Goal: Transaction & Acquisition: Purchase product/service

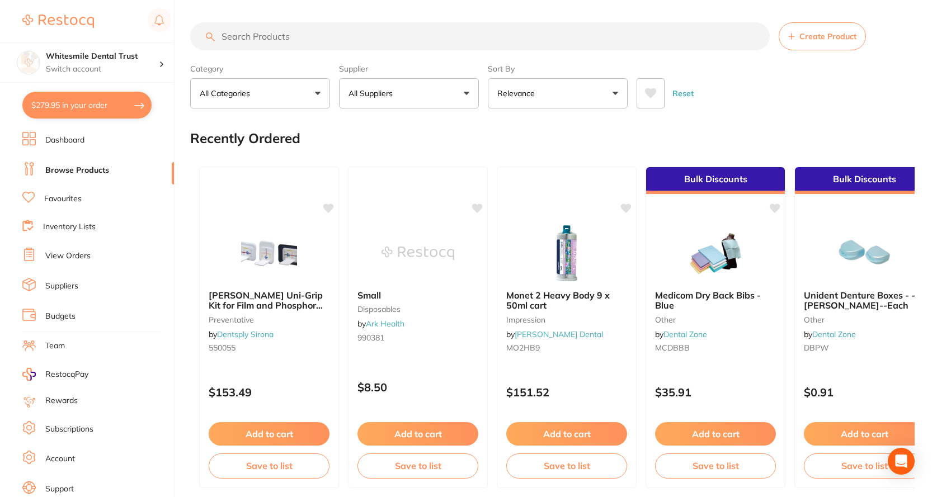
click at [265, 31] on input "search" at bounding box center [479, 36] width 579 height 28
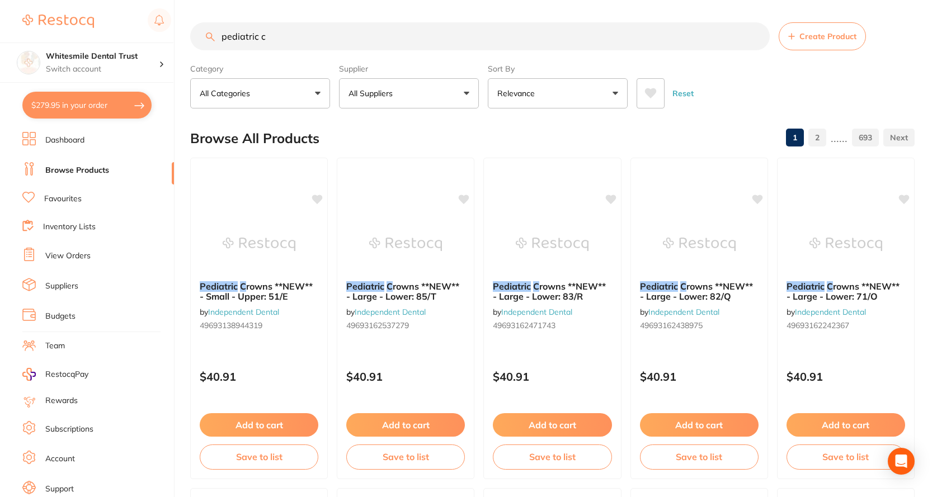
click at [397, 89] on p "All Suppliers" at bounding box center [372, 93] width 49 height 11
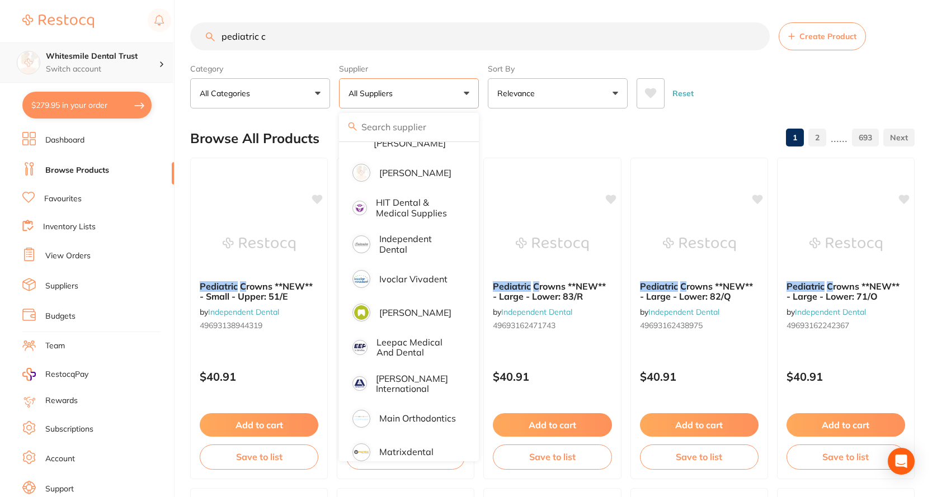
scroll to position [1, 0]
drag, startPoint x: 295, startPoint y: 41, endPoint x: 96, endPoint y: 63, distance: 200.3
click at [96, 63] on div "$279.95 Whitesmile Dental Trust Switch account Whitesmile Dental Trust $279.95 …" at bounding box center [468, 248] width 937 height 497
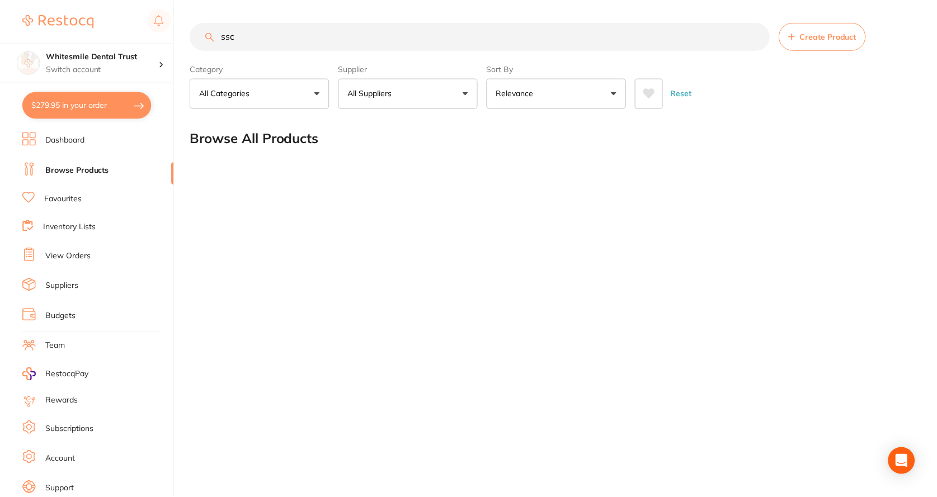
scroll to position [0, 0]
drag, startPoint x: 258, startPoint y: 39, endPoint x: 174, endPoint y: 32, distance: 83.6
click at [174, 32] on div "$279.95 Whitesmile Dental Trust Switch account Whitesmile Dental Trust $279.95 …" at bounding box center [470, 248] width 940 height 497
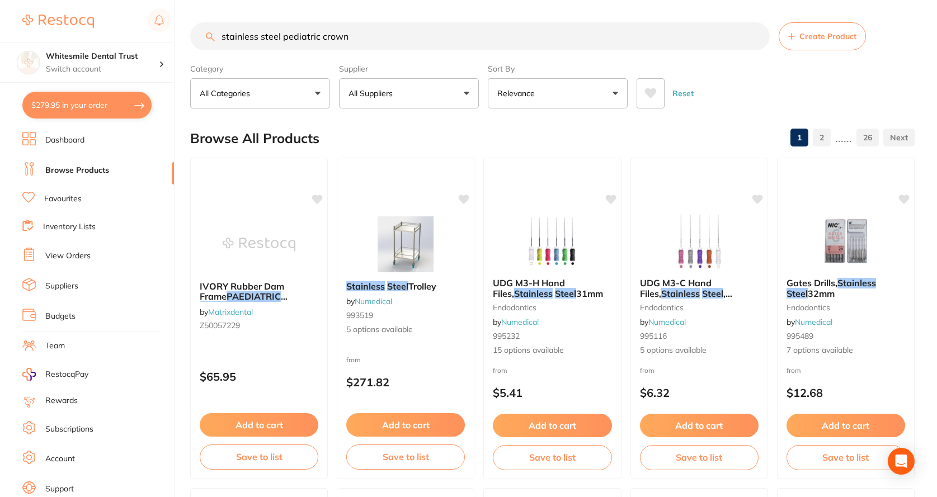
type input "stainless steel pediatric crown"
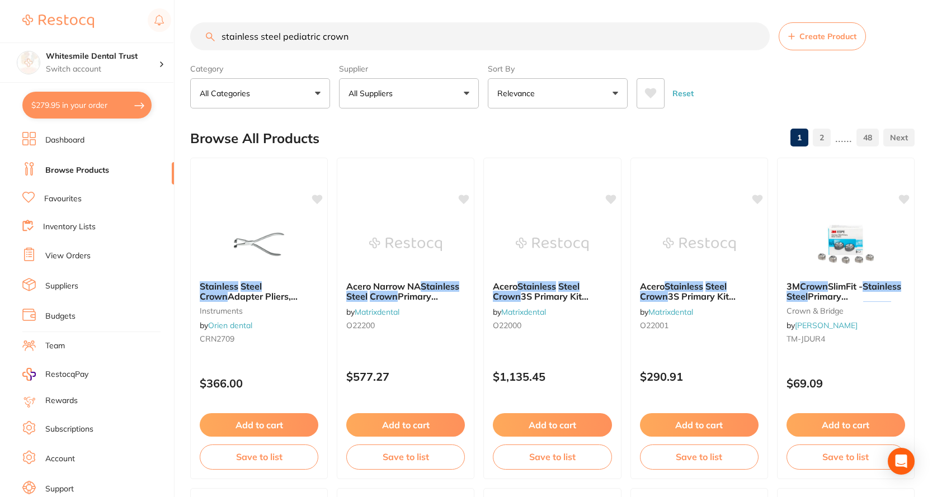
drag, startPoint x: 359, startPoint y: 34, endPoint x: 221, endPoint y: 40, distance: 138.3
click at [221, 40] on input "stainless steel pediatric crown" at bounding box center [479, 36] width 579 height 28
drag, startPoint x: 116, startPoint y: 61, endPoint x: 85, endPoint y: 67, distance: 31.9
click at [85, 67] on div "$279.95 Whitesmile Dental Trust Switch account Whitesmile Dental Trust $279.95 …" at bounding box center [468, 248] width 937 height 497
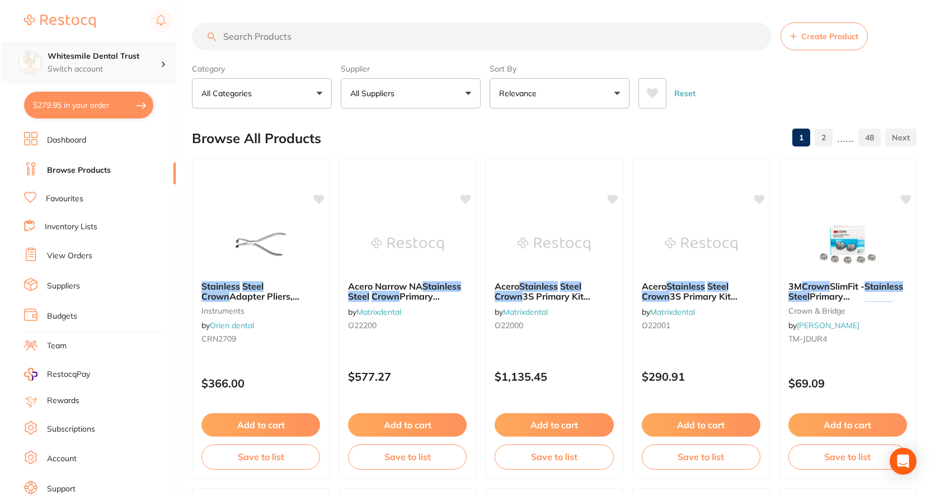
scroll to position [0, 0]
type input "DUL3"
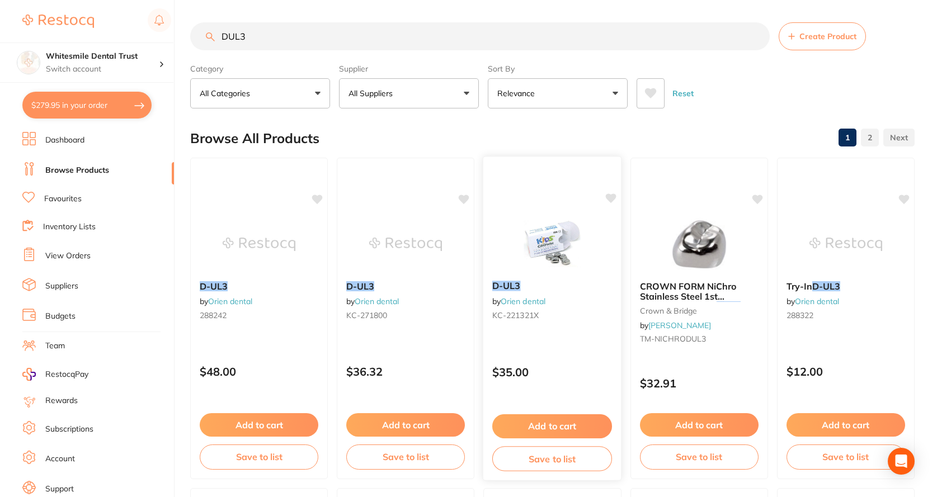
click at [503, 289] on em "D-UL3" at bounding box center [506, 285] width 29 height 11
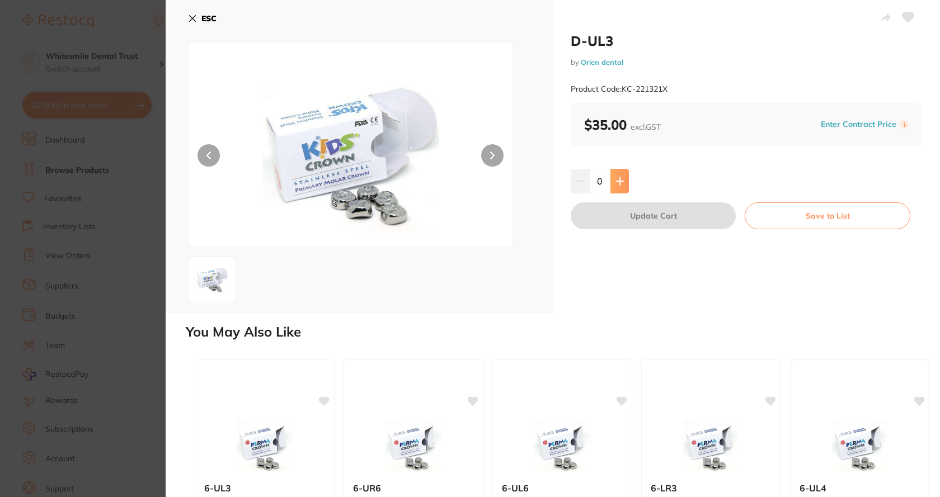
click at [623, 176] on button at bounding box center [619, 181] width 18 height 25
type input "1"
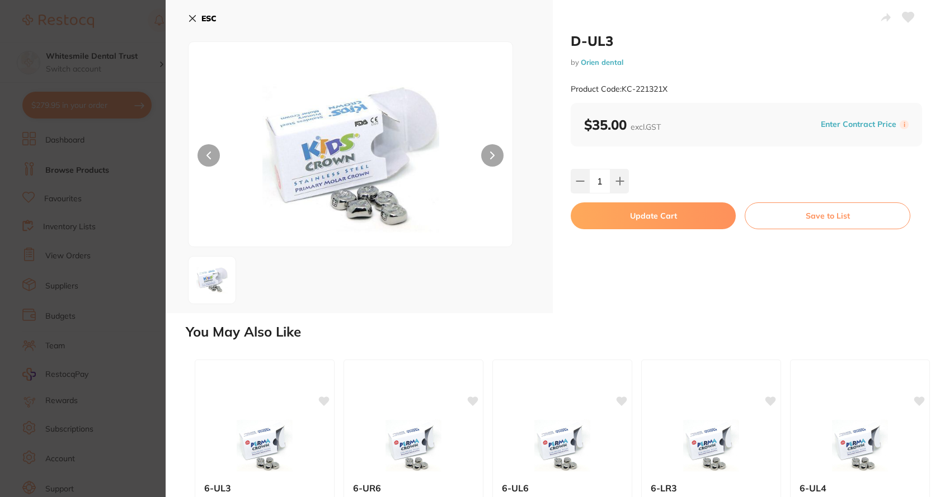
click at [628, 213] on button "Update Cart" at bounding box center [652, 215] width 165 height 27
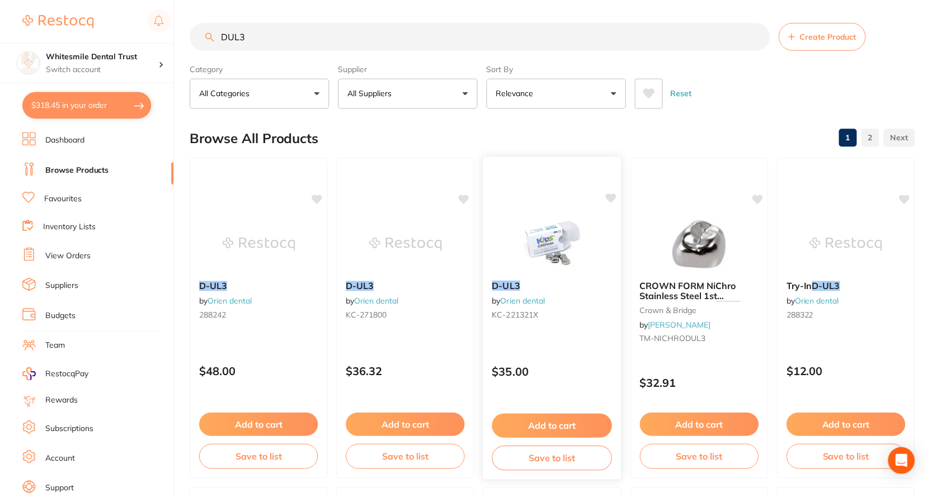
scroll to position [3, 0]
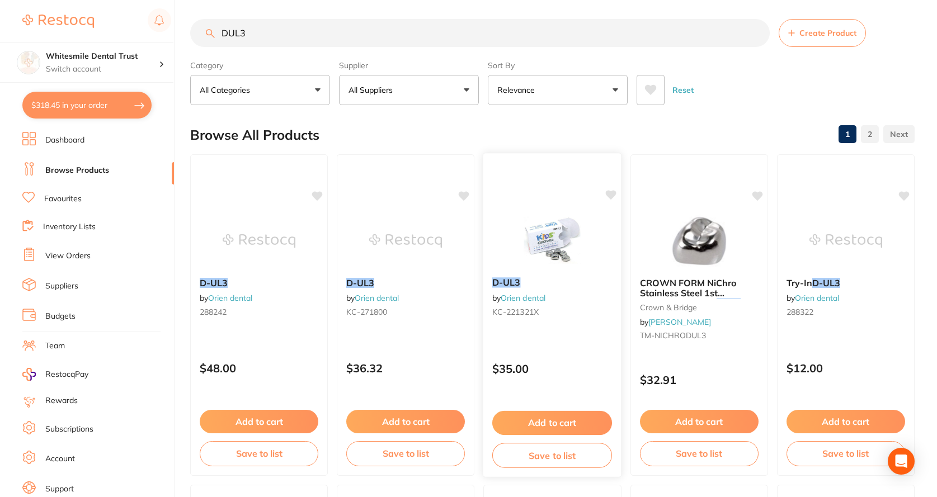
click at [548, 295] on div "D-UL3 by Orien dental KC-221321X" at bounding box center [552, 299] width 138 height 62
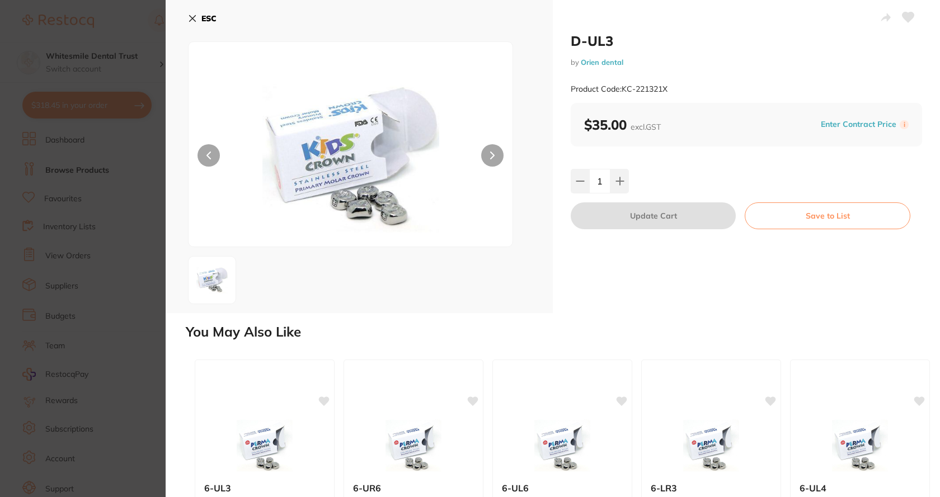
click at [189, 22] on icon at bounding box center [192, 18] width 9 height 9
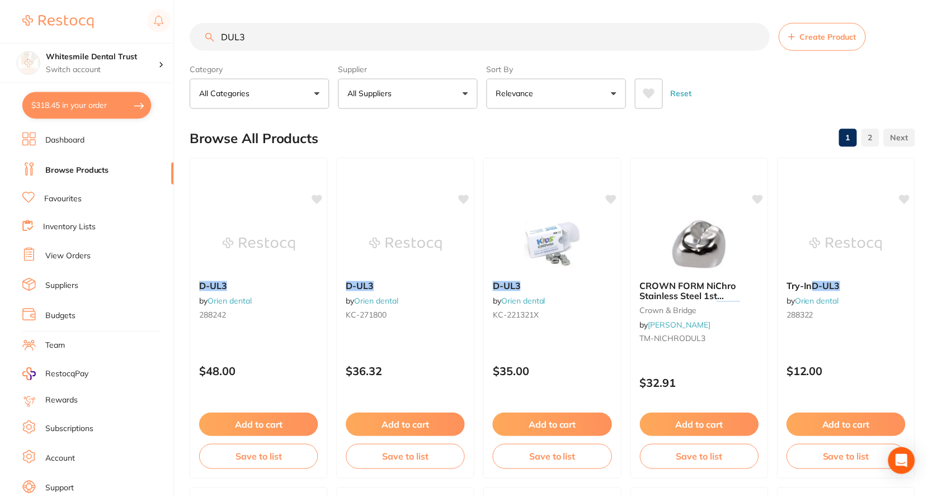
scroll to position [3, 0]
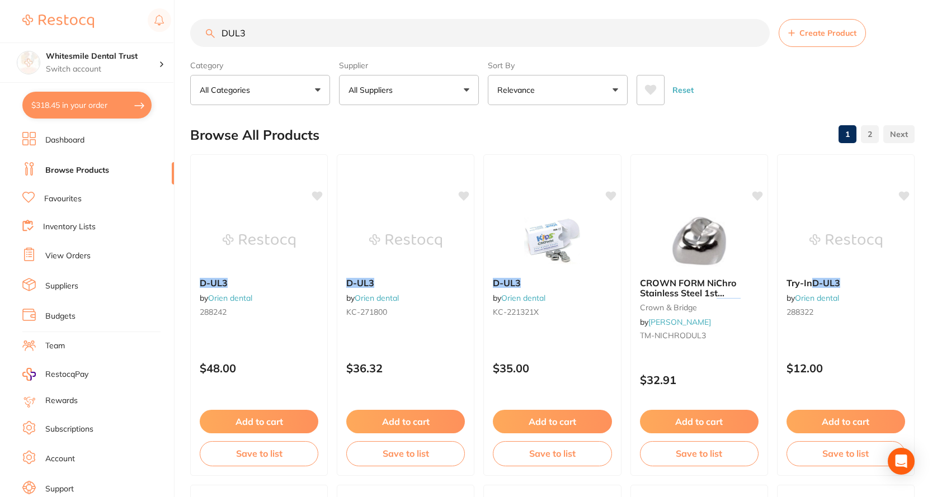
click at [319, 36] on input "DUL3" at bounding box center [479, 33] width 579 height 28
type input "DUL4"
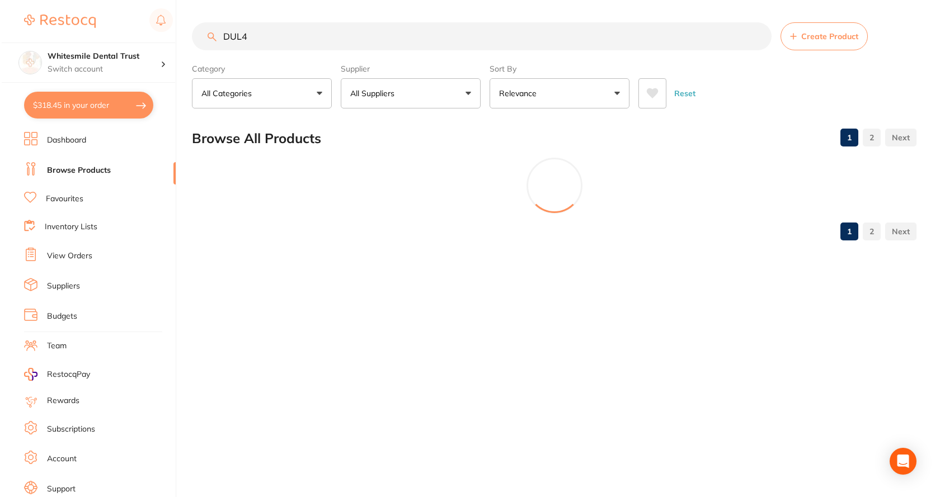
scroll to position [0, 0]
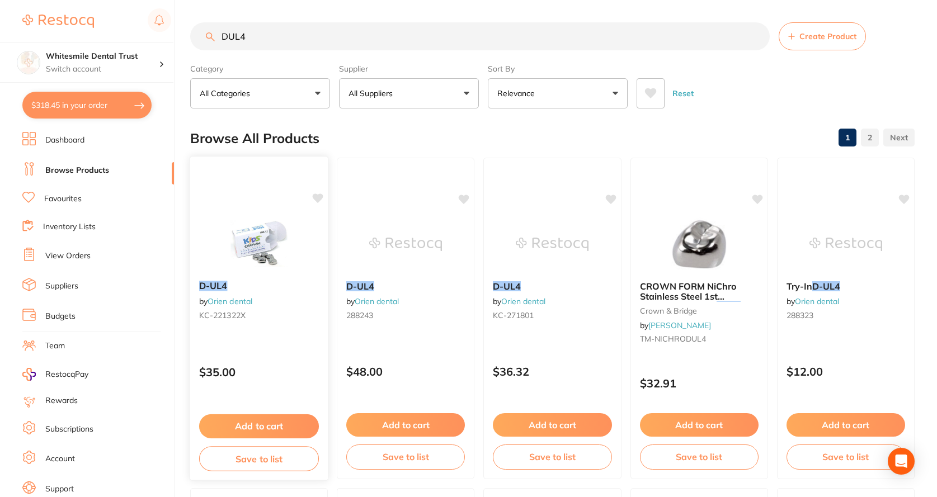
click at [257, 266] on img at bounding box center [258, 243] width 73 height 56
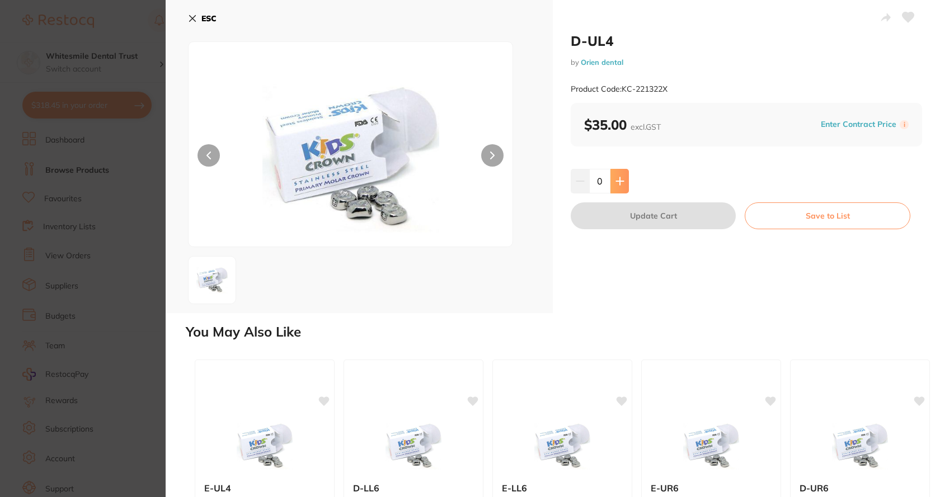
click at [615, 185] on icon at bounding box center [619, 181] width 9 height 9
type input "1"
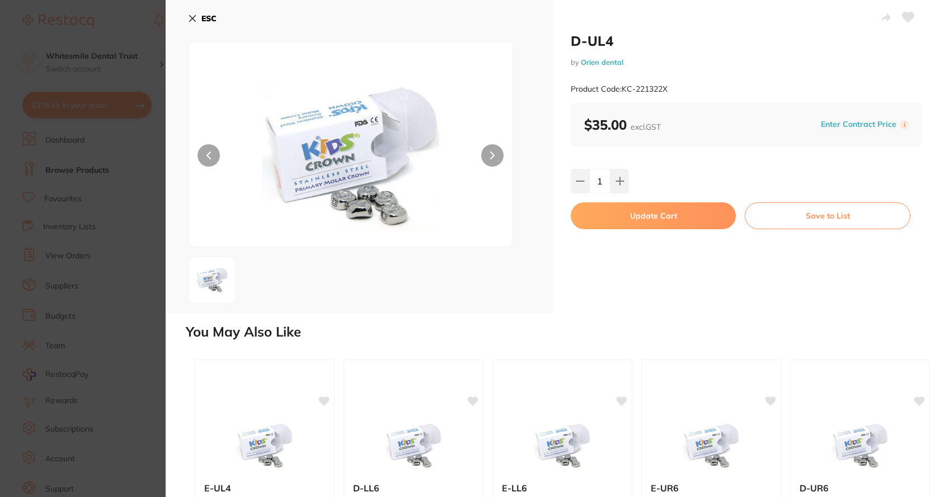
click at [612, 218] on button "Update Cart" at bounding box center [652, 215] width 165 height 27
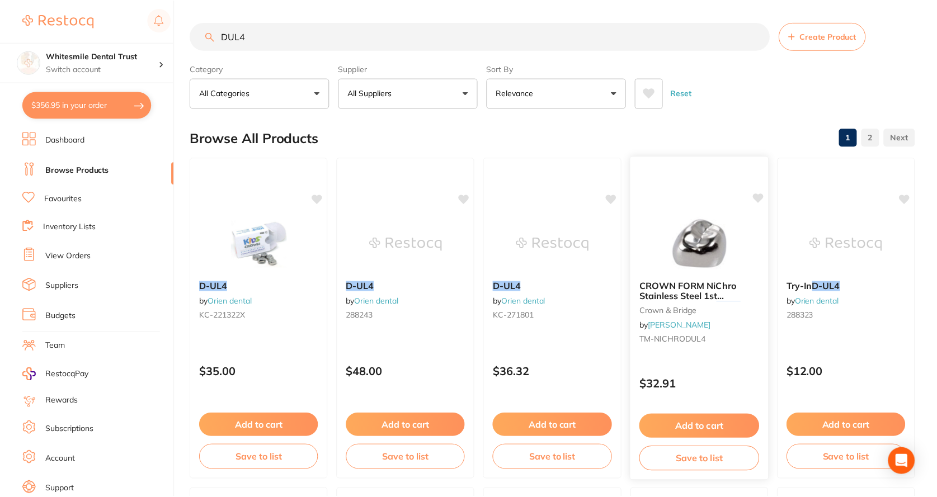
scroll to position [3, 0]
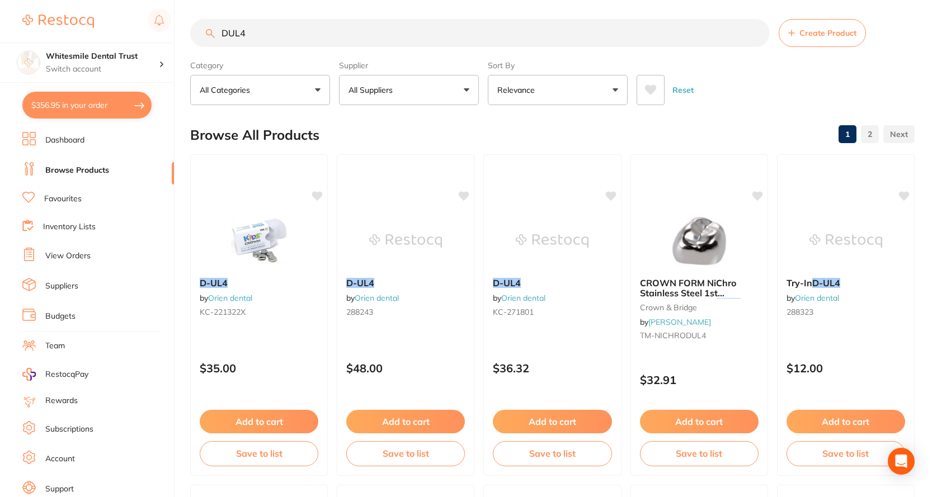
click at [114, 113] on button "$356.95 in your order" at bounding box center [86, 105] width 129 height 27
checkbox input "true"
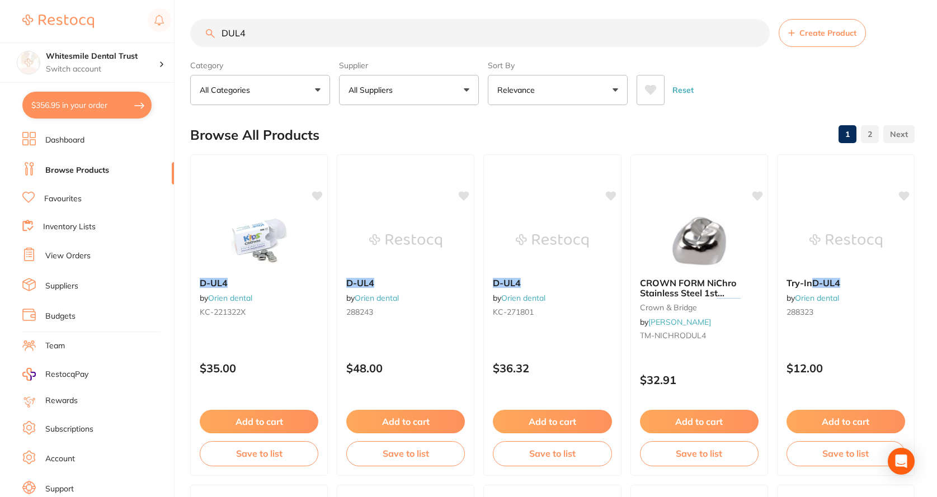
checkbox input "true"
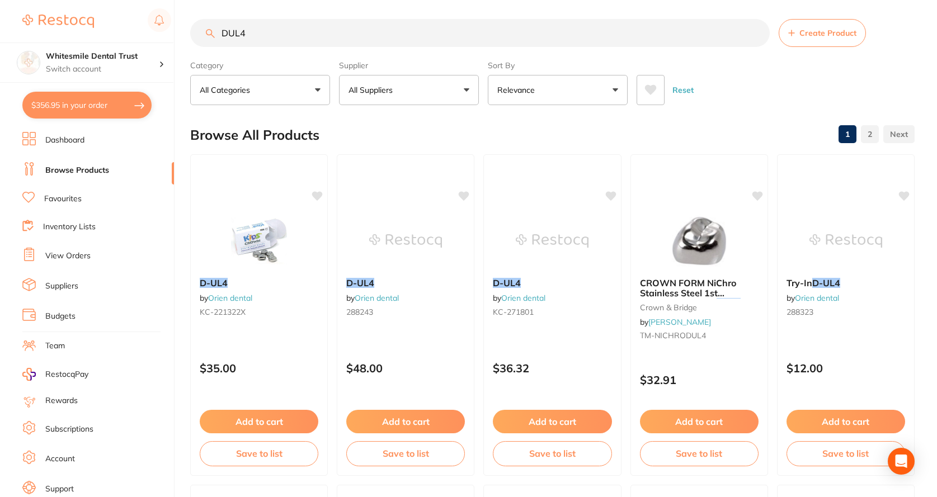
checkbox input "true"
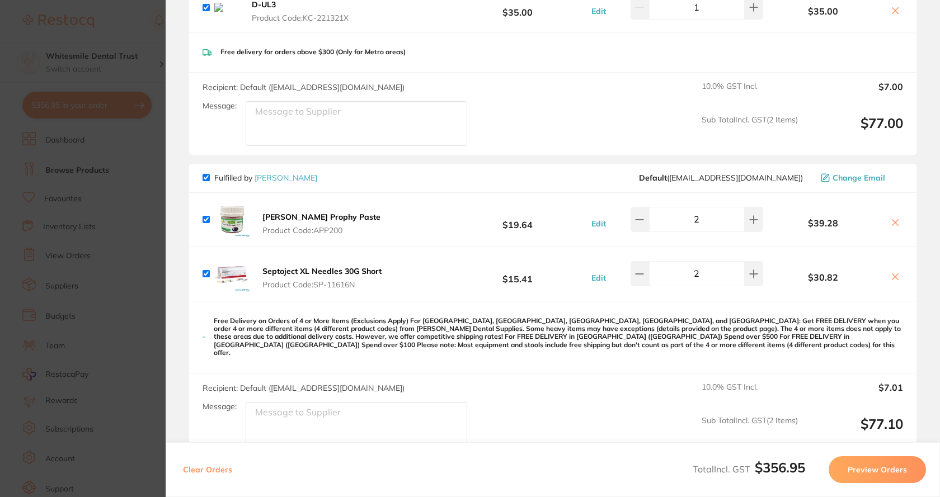
scroll to position [839, 0]
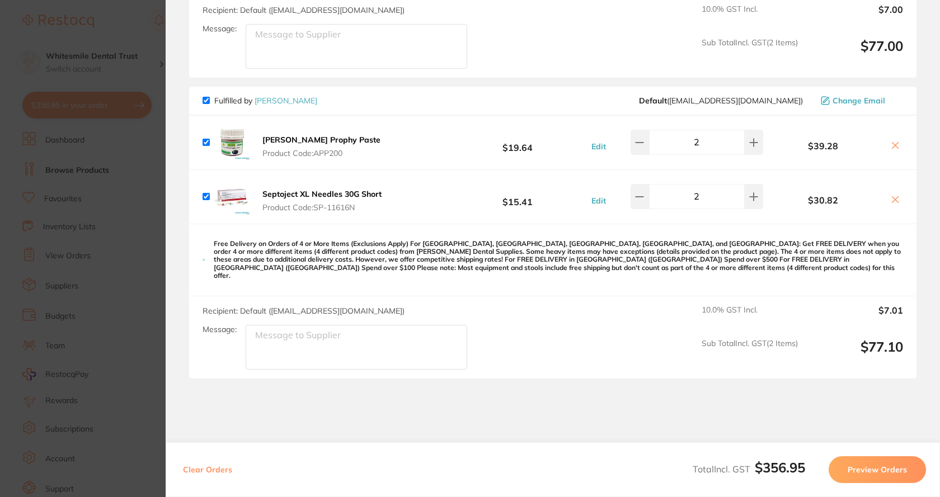
click at [892, 146] on icon at bounding box center [895, 146] width 6 height 6
click at [890, 147] on icon at bounding box center [894, 145] width 9 height 9
click at [891, 149] on icon at bounding box center [894, 145] width 9 height 9
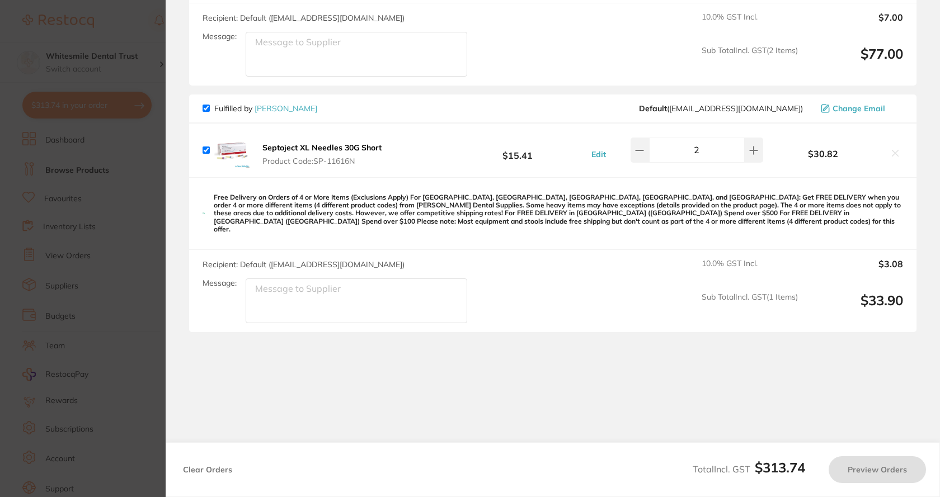
checkbox input "true"
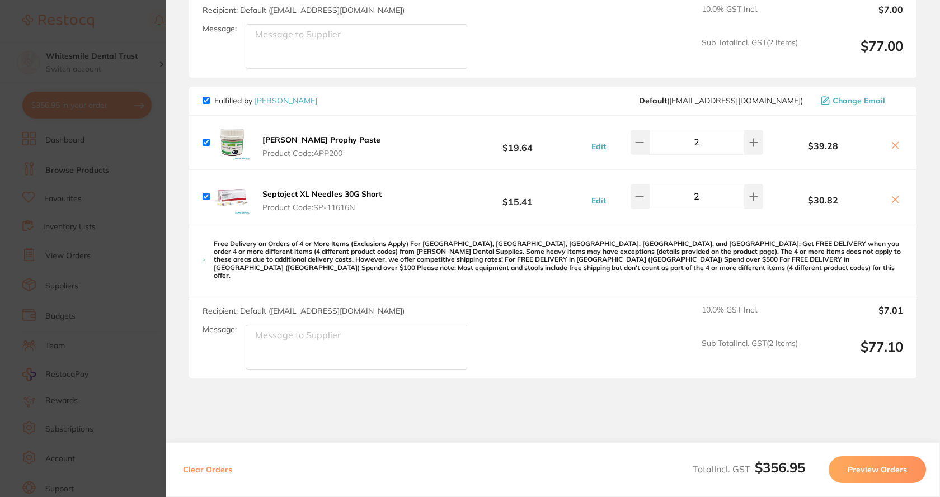
click at [206, 105] on span "Fulfilled by [PERSON_NAME]" at bounding box center [259, 101] width 115 height 10
click at [204, 103] on input "checkbox" at bounding box center [205, 100] width 7 height 7
checkbox input "false"
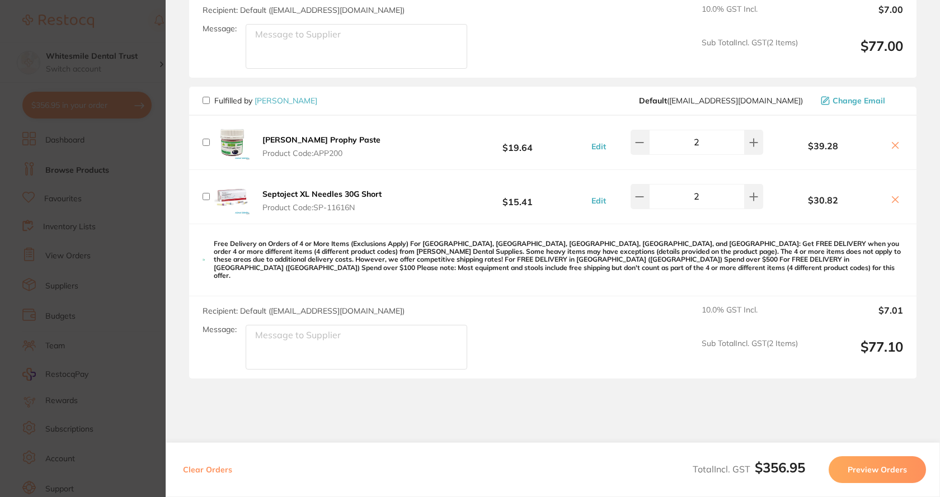
checkbox input "false"
click at [893, 146] on icon at bounding box center [894, 145] width 9 height 9
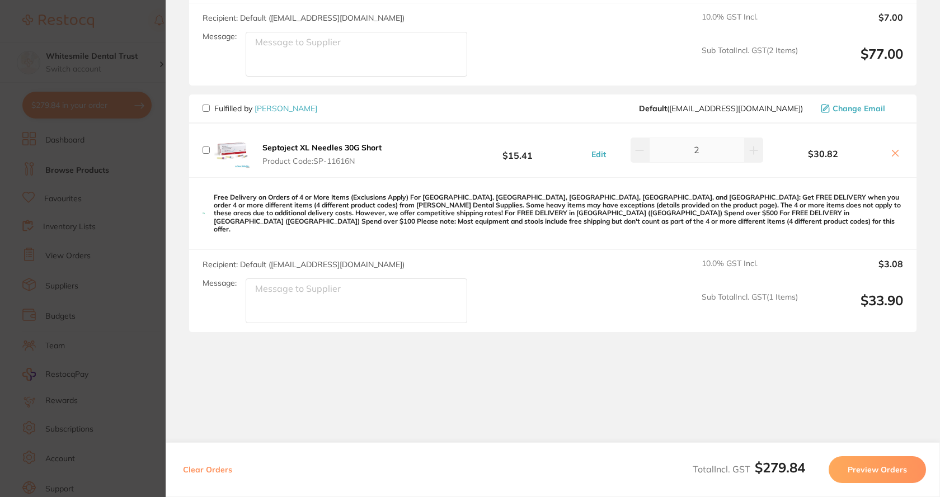
click at [893, 153] on icon at bounding box center [895, 153] width 6 height 6
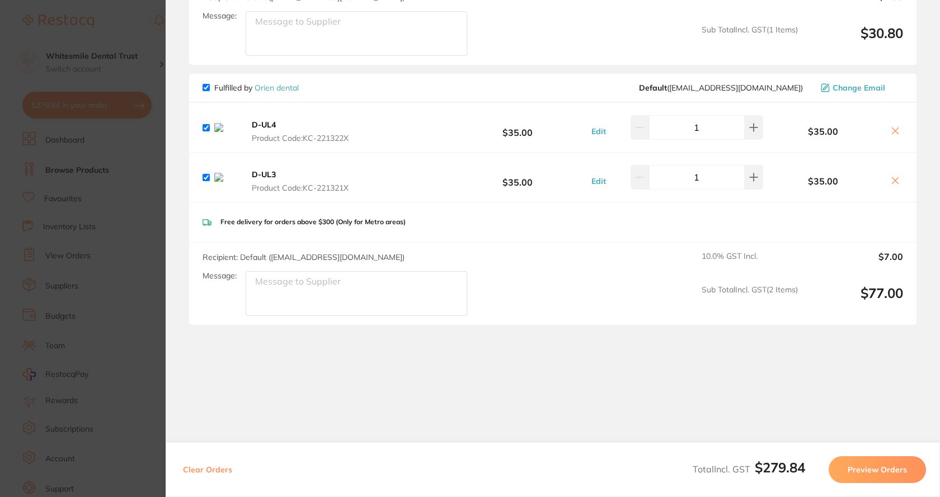
click at [892, 126] on icon at bounding box center [894, 130] width 9 height 9
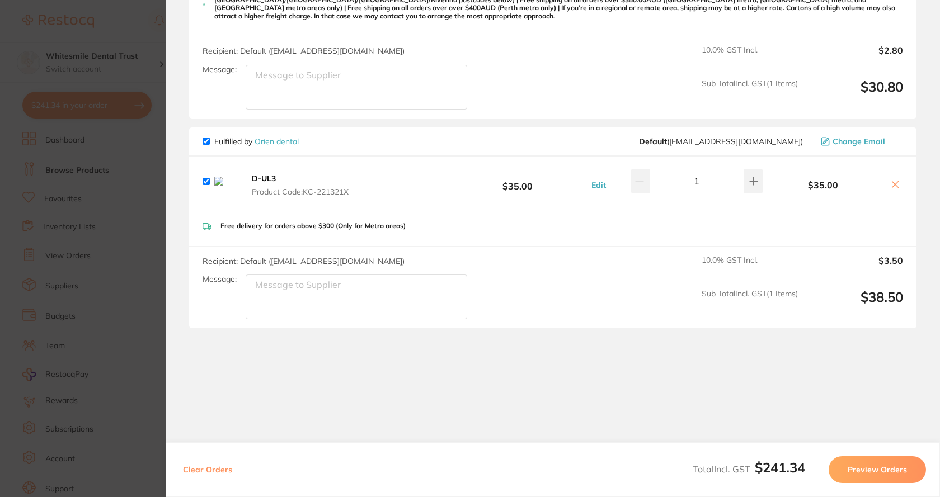
click at [893, 181] on icon at bounding box center [894, 184] width 9 height 9
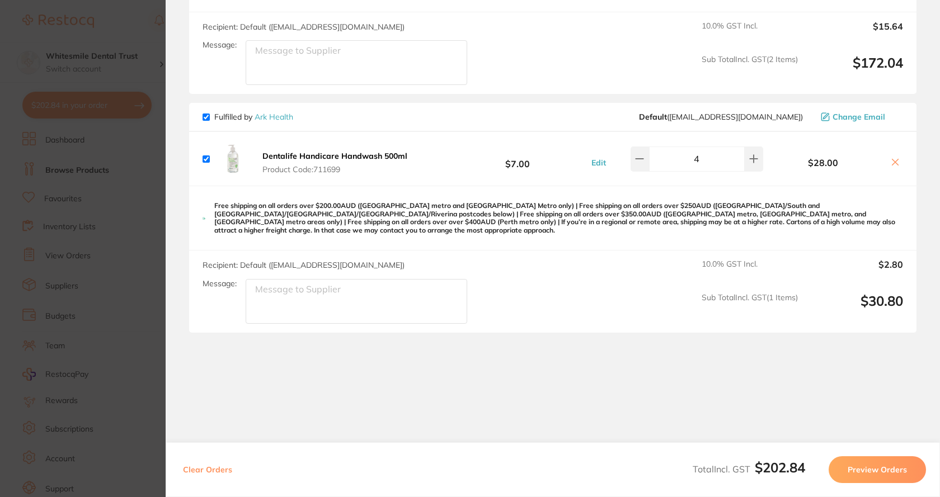
click at [893, 164] on icon at bounding box center [894, 162] width 9 height 9
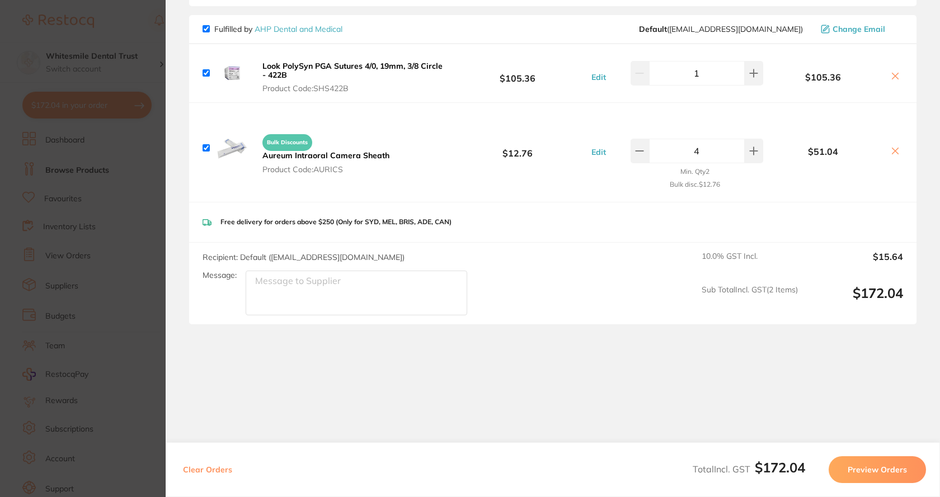
scroll to position [93, 0]
checkbox input "true"
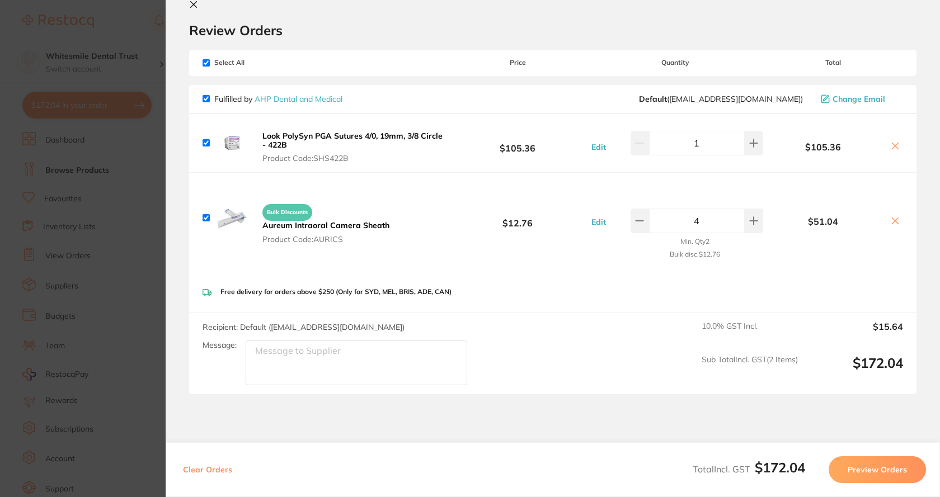
scroll to position [0, 0]
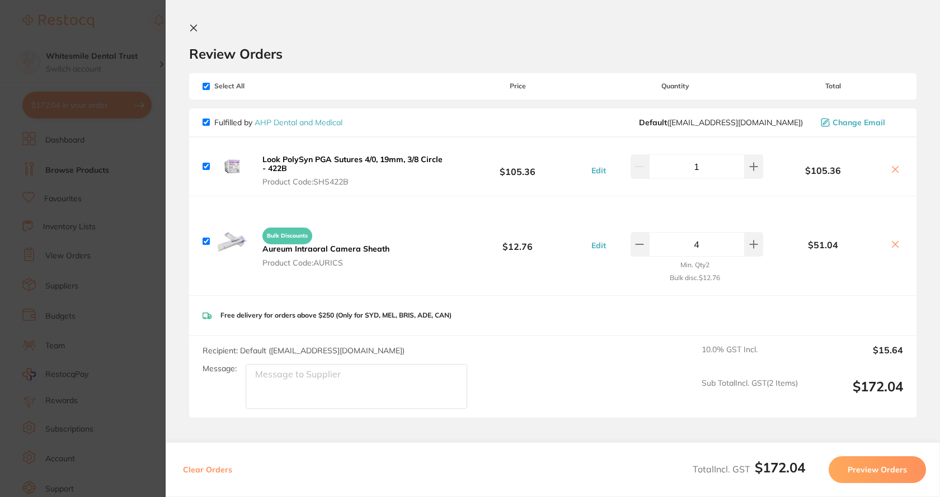
click at [194, 26] on icon at bounding box center [193, 27] width 9 height 9
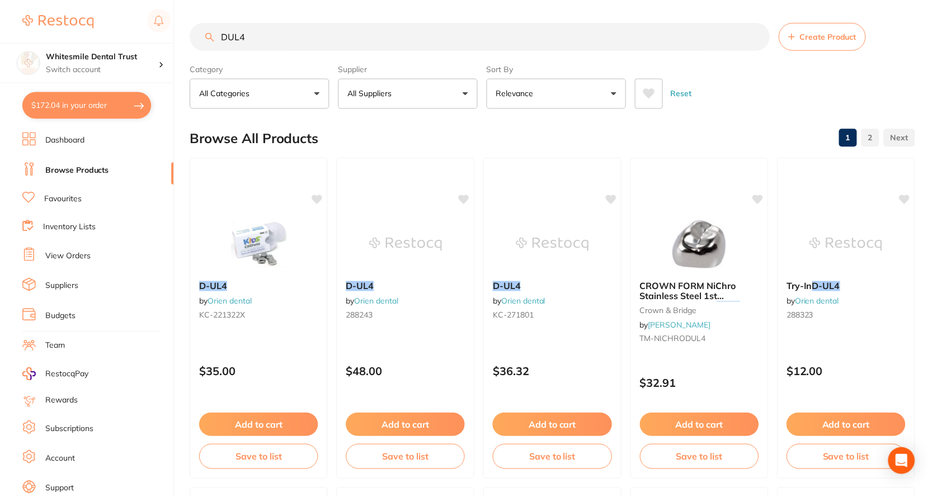
scroll to position [3, 0]
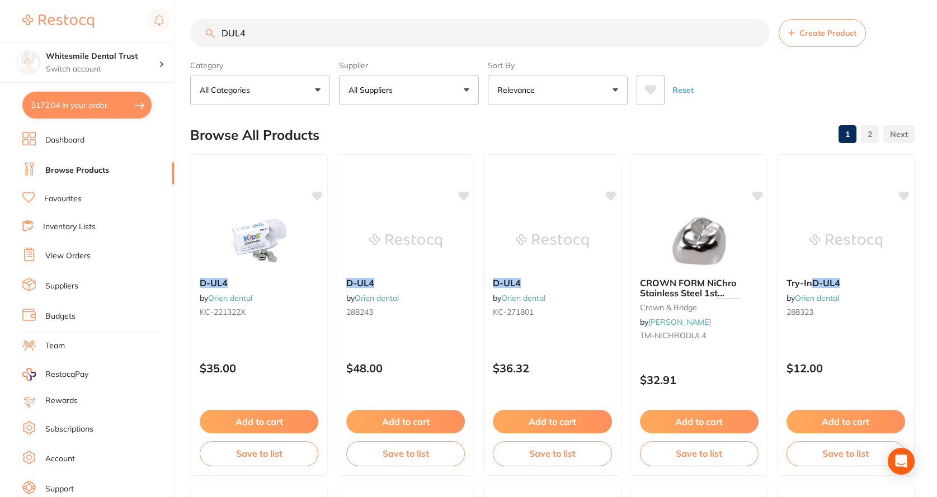
click at [56, 107] on button "$172.04 in your order" at bounding box center [86, 105] width 129 height 27
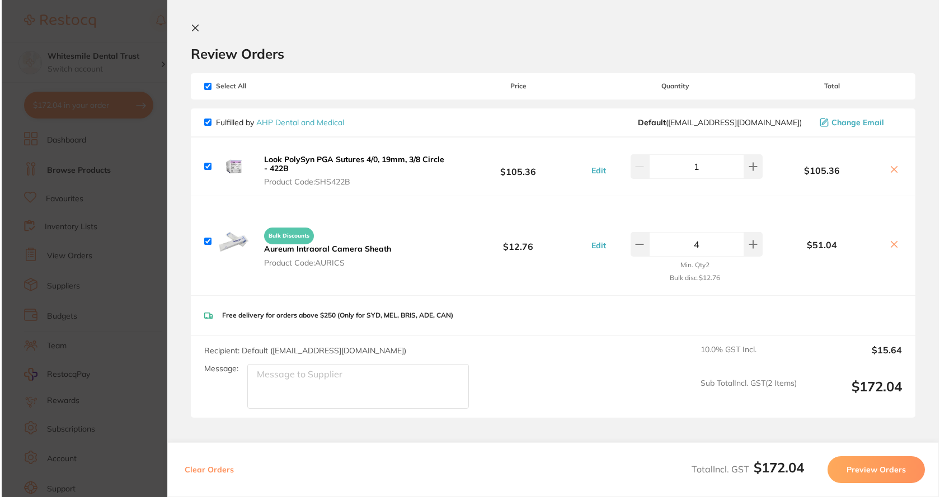
scroll to position [0, 0]
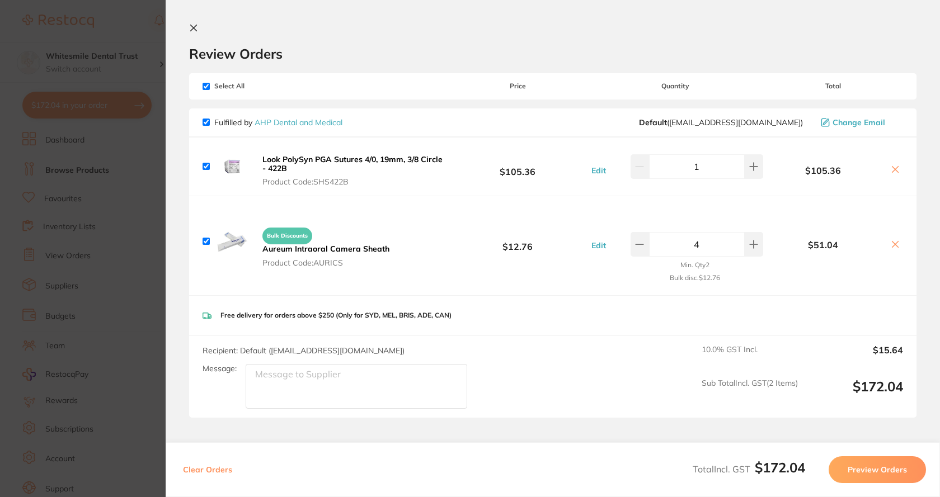
click at [126, 154] on section "Update RRP Set your pre negotiated price for this item. Item Agreed RRP (excl. …" at bounding box center [470, 248] width 940 height 497
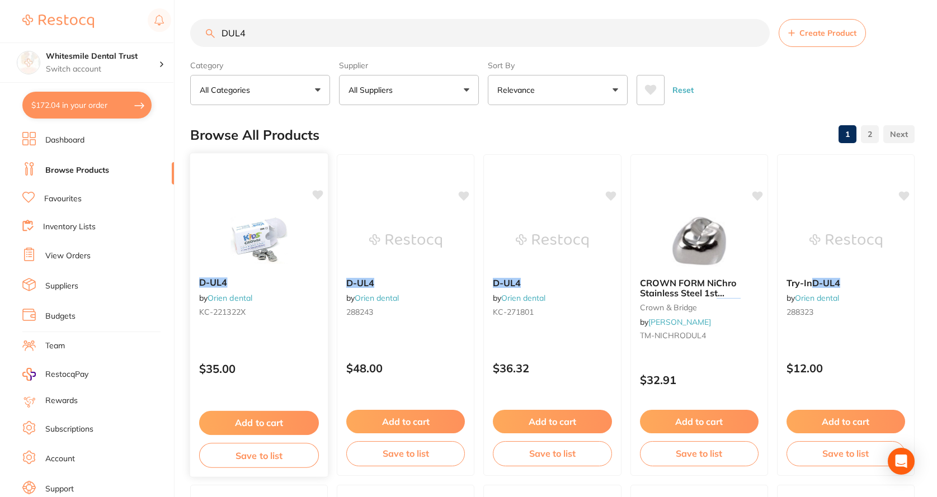
click at [258, 240] on img at bounding box center [258, 240] width 73 height 56
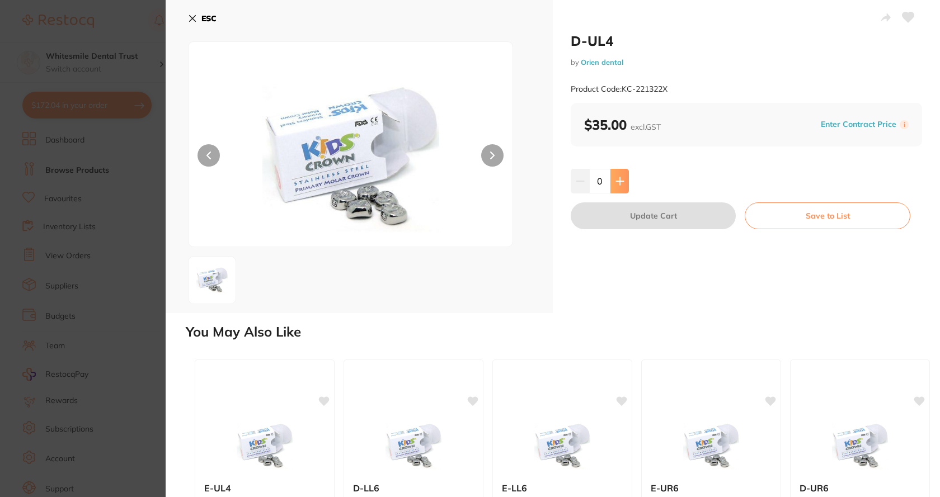
click at [624, 182] on button at bounding box center [619, 181] width 18 height 25
type input "1"
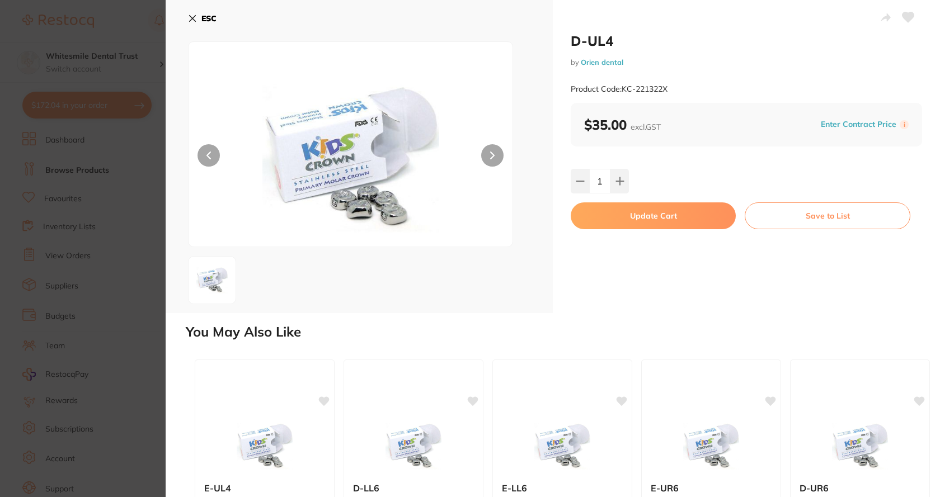
click at [633, 207] on button "Update Cart" at bounding box center [652, 215] width 165 height 27
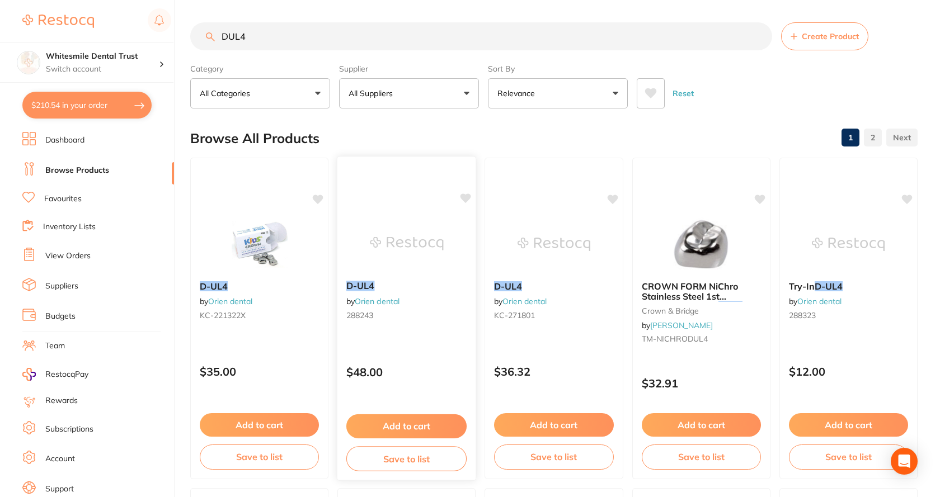
checkbox input "false"
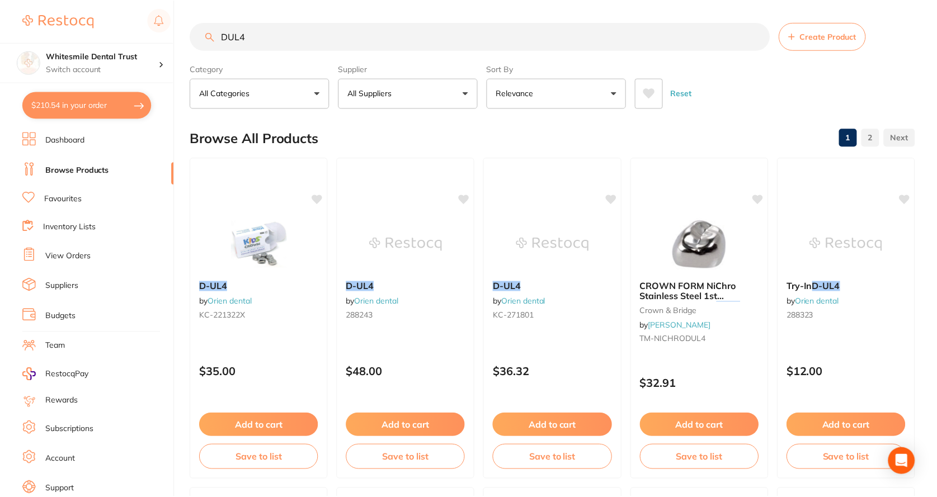
scroll to position [3, 0]
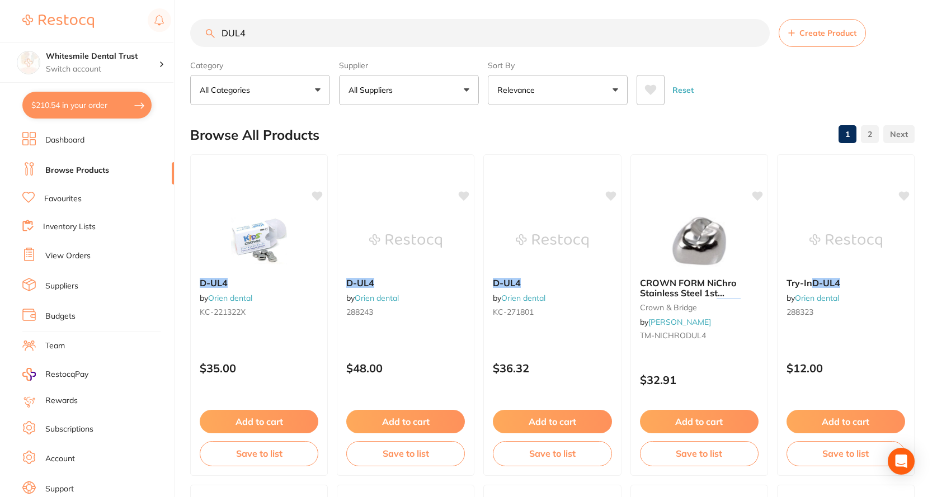
click at [259, 39] on input "DUL4" at bounding box center [479, 33] width 579 height 28
type input "DUL3"
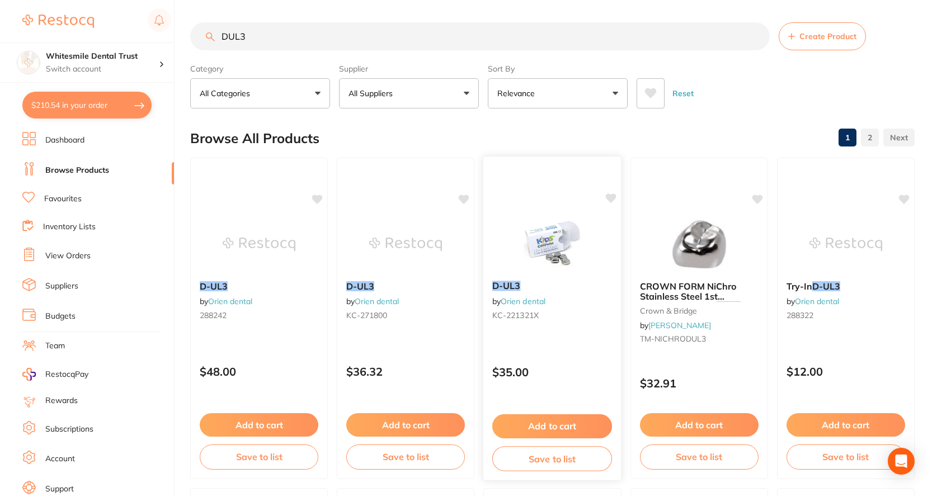
click at [537, 296] on link "Orien dental" at bounding box center [523, 301] width 45 height 10
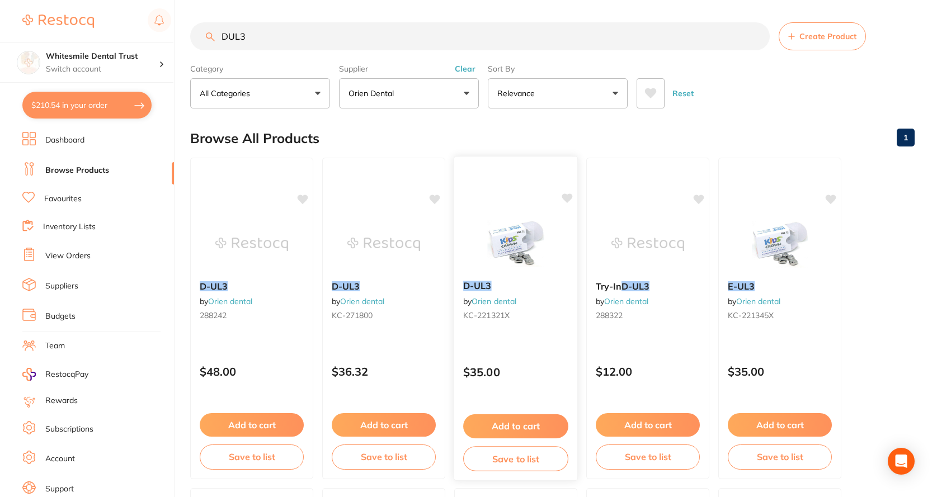
click at [500, 303] on link "Orien dental" at bounding box center [493, 301] width 45 height 10
click at [493, 298] on link "Orien dental" at bounding box center [493, 301] width 45 height 10
click at [485, 297] on link "Orien dental" at bounding box center [493, 301] width 45 height 10
click at [522, 237] on img at bounding box center [515, 243] width 73 height 56
click at [525, 234] on img at bounding box center [515, 243] width 73 height 56
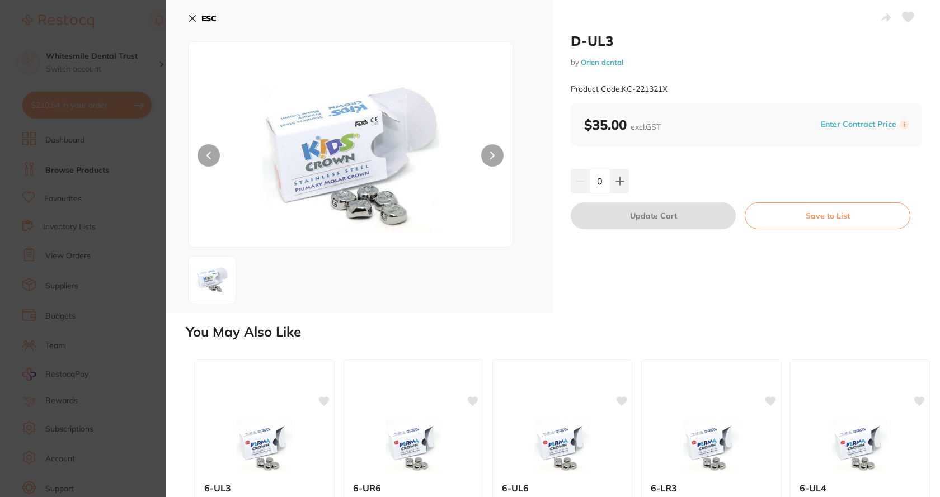
click at [624, 185] on button at bounding box center [619, 181] width 18 height 25
type input "1"
click at [627, 214] on button "Update Cart" at bounding box center [652, 215] width 165 height 27
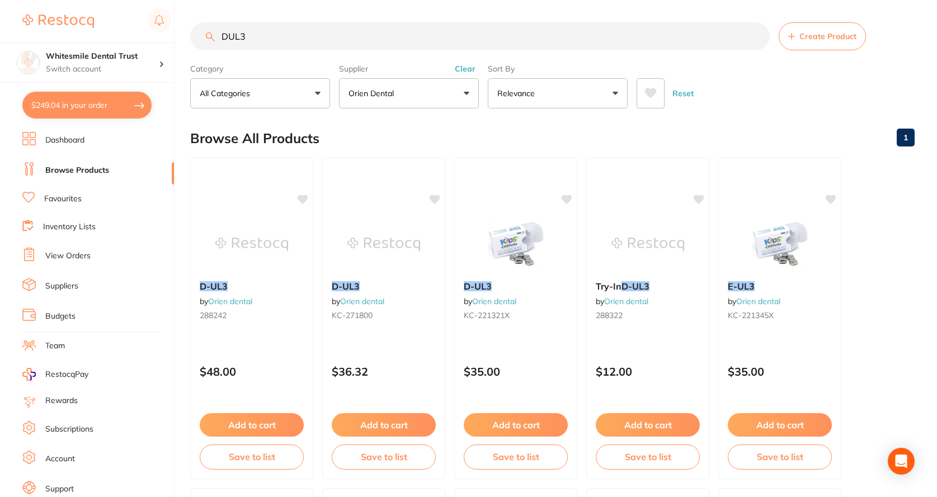
click at [291, 37] on input "DUL3" at bounding box center [479, 36] width 579 height 28
type input "DUL6"
click at [499, 290] on b "D-UL6" at bounding box center [515, 286] width 105 height 11
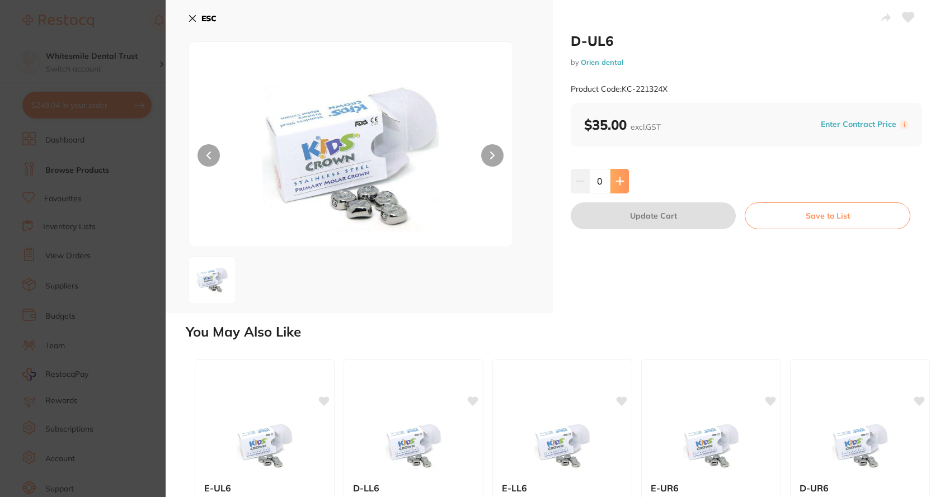
click at [624, 182] on button at bounding box center [619, 181] width 18 height 25
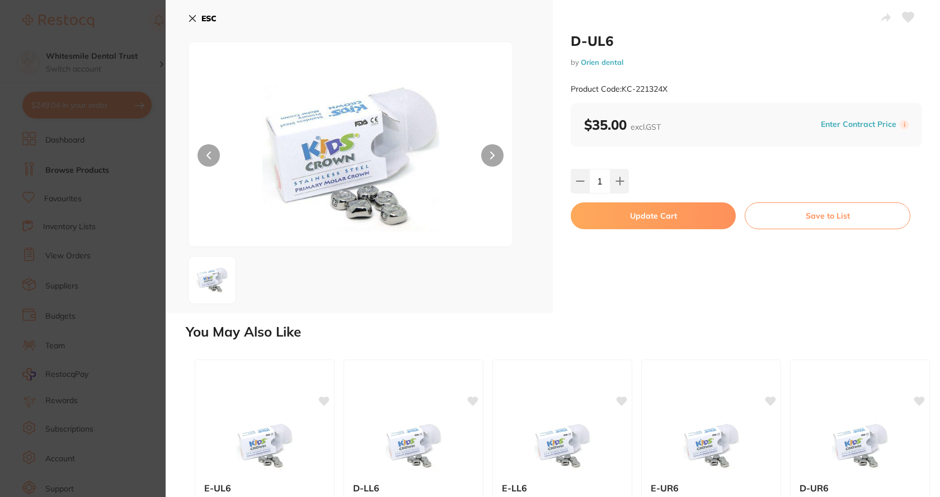
type input "1"
click at [638, 220] on button "Update Cart" at bounding box center [652, 215] width 165 height 27
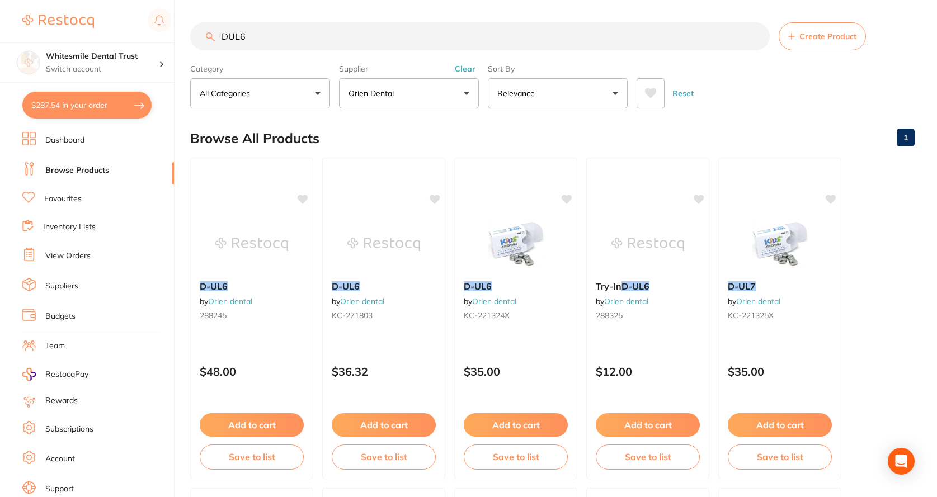
click at [255, 35] on input "DUL6" at bounding box center [479, 36] width 579 height 28
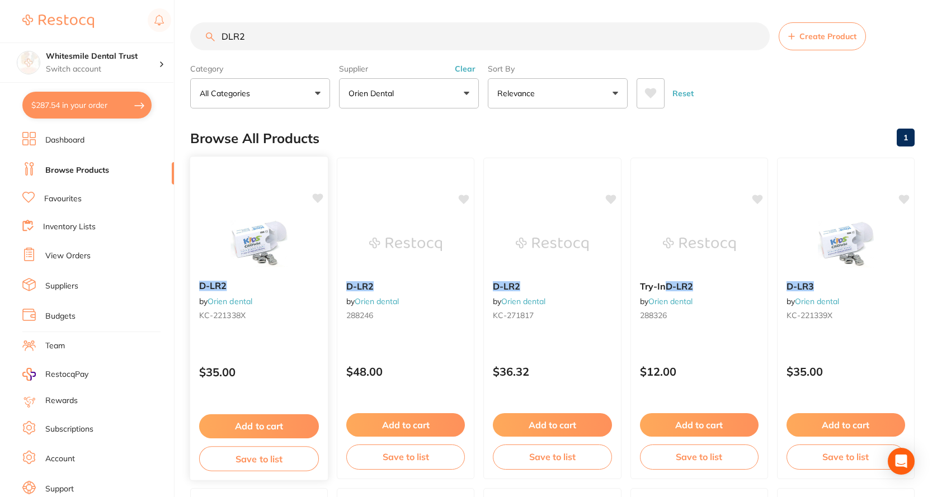
type input "DLR2"
click at [257, 301] on div "D-LR2 by Orien dental KC-221338X" at bounding box center [259, 303] width 138 height 62
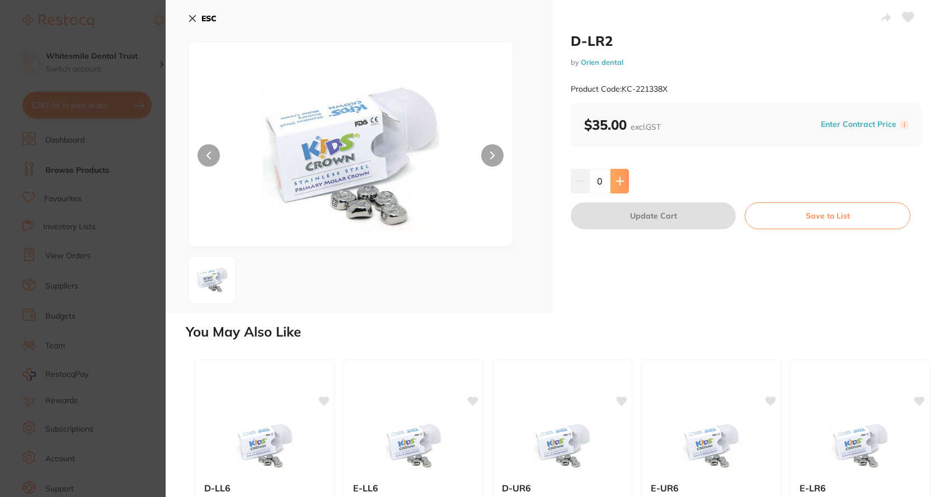
click at [618, 180] on icon at bounding box center [619, 180] width 7 height 7
type input "1"
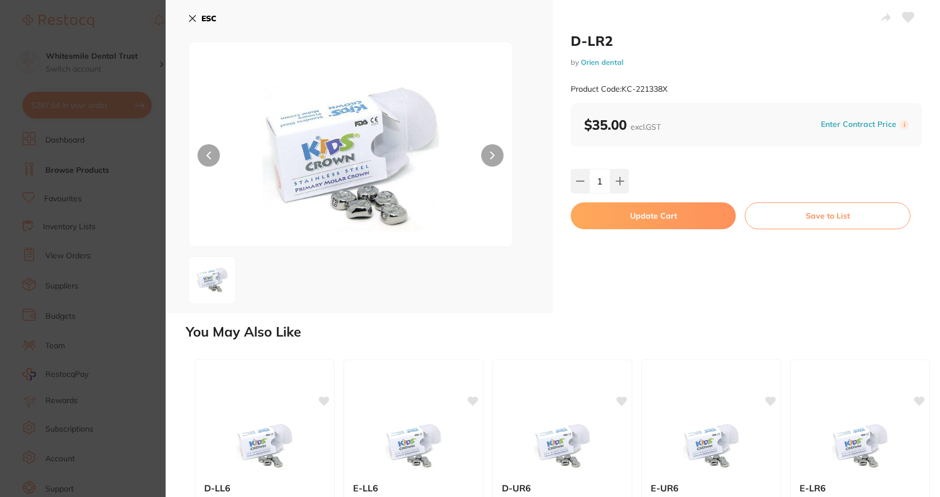
click at [617, 218] on button "Update Cart" at bounding box center [652, 215] width 165 height 27
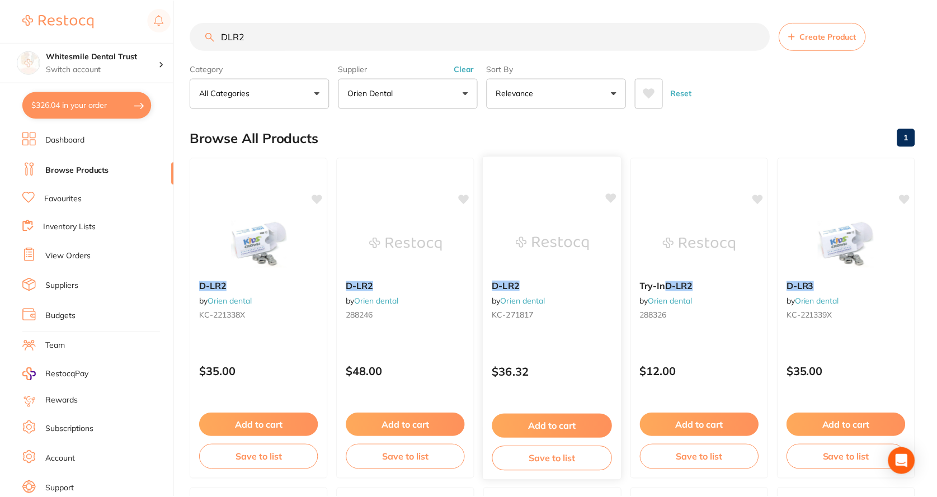
scroll to position [8, 0]
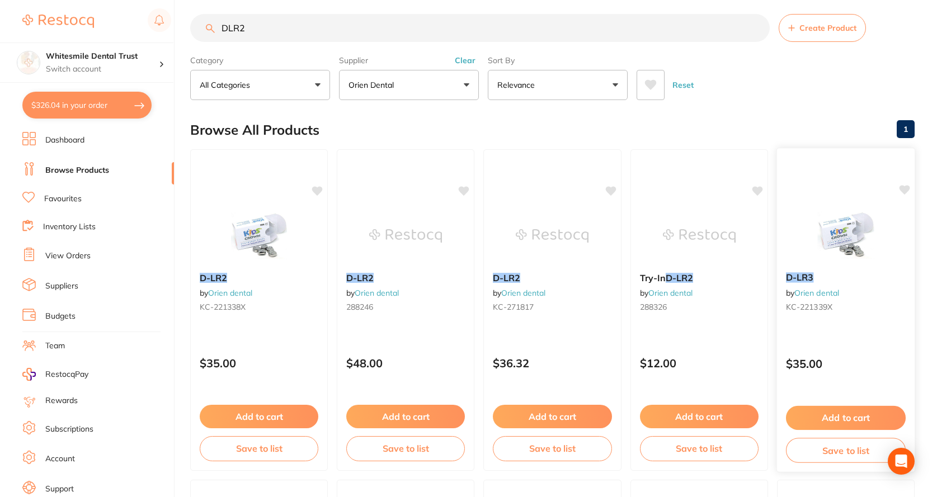
click at [802, 287] on div "D-LR3 by Orien dental KC-221339X" at bounding box center [846, 294] width 138 height 62
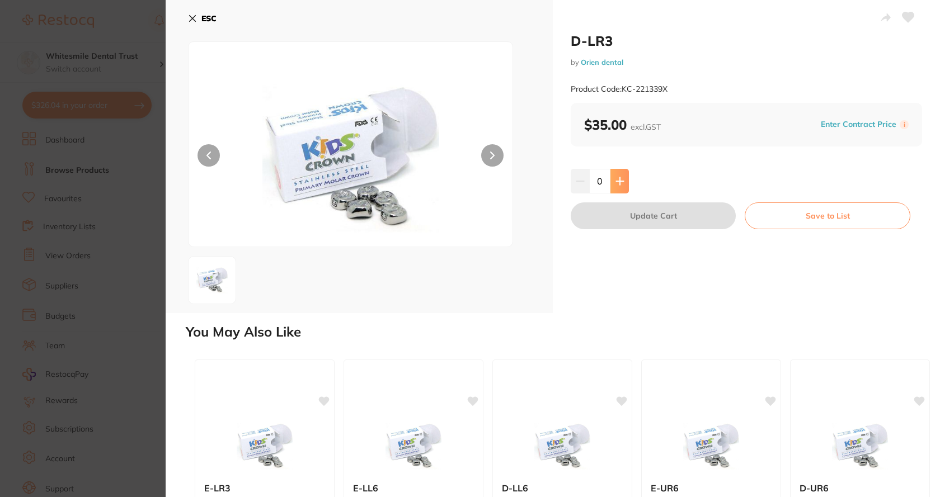
click at [620, 182] on icon at bounding box center [619, 181] width 9 height 9
type input "1"
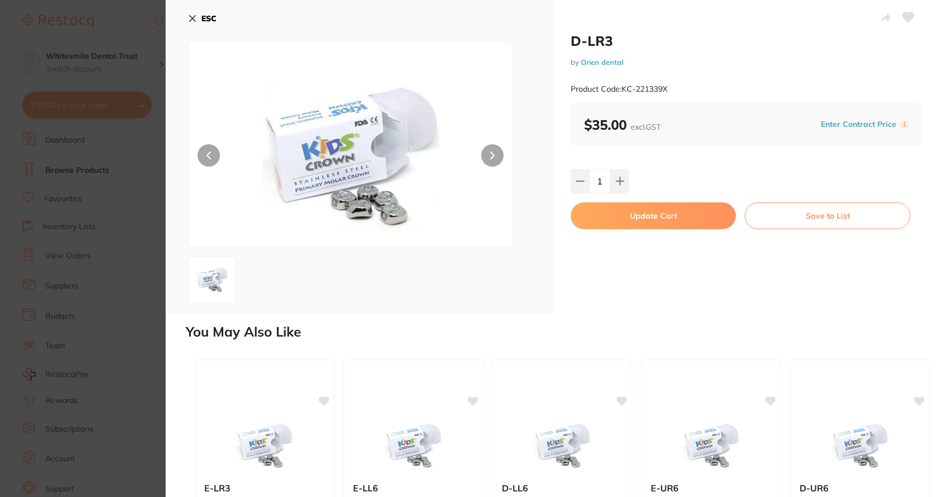
drag, startPoint x: 629, startPoint y: 220, endPoint x: 629, endPoint y: 228, distance: 8.4
click at [631, 221] on button "Update Cart" at bounding box center [652, 215] width 165 height 27
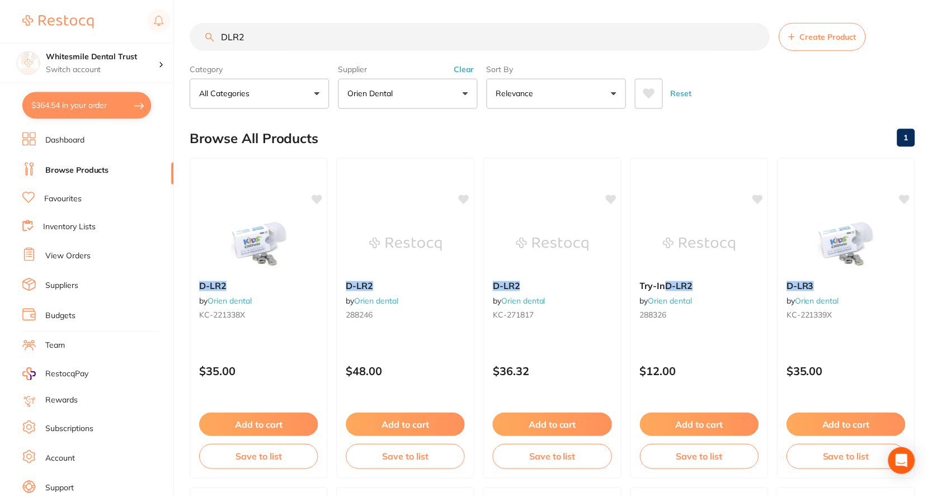
scroll to position [8, 0]
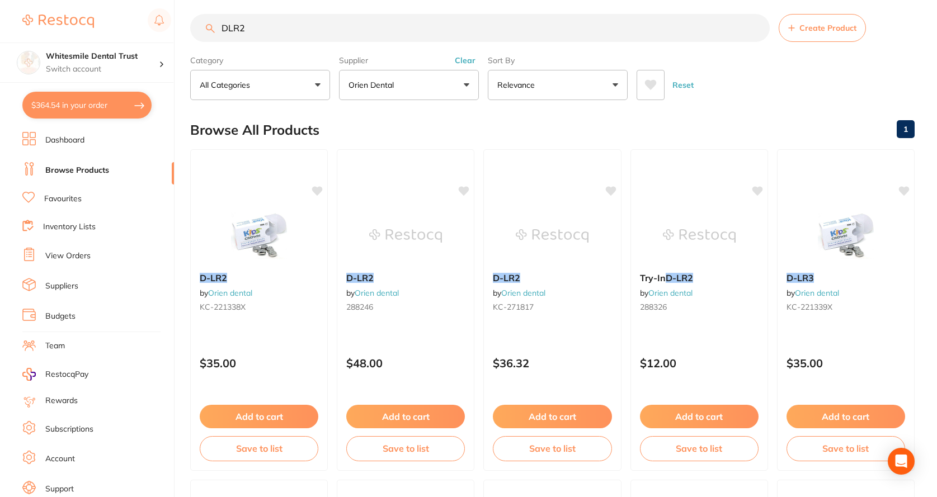
click at [253, 30] on input "DLR2" at bounding box center [479, 28] width 579 height 28
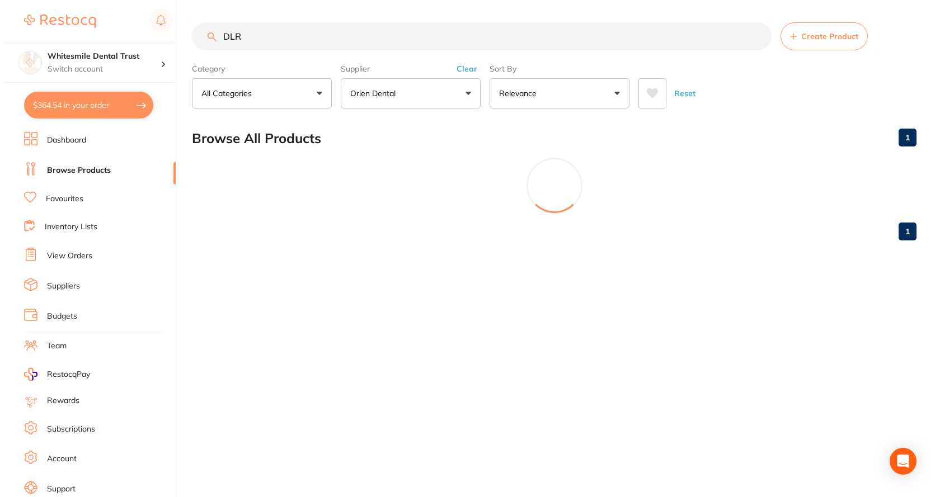
scroll to position [0, 0]
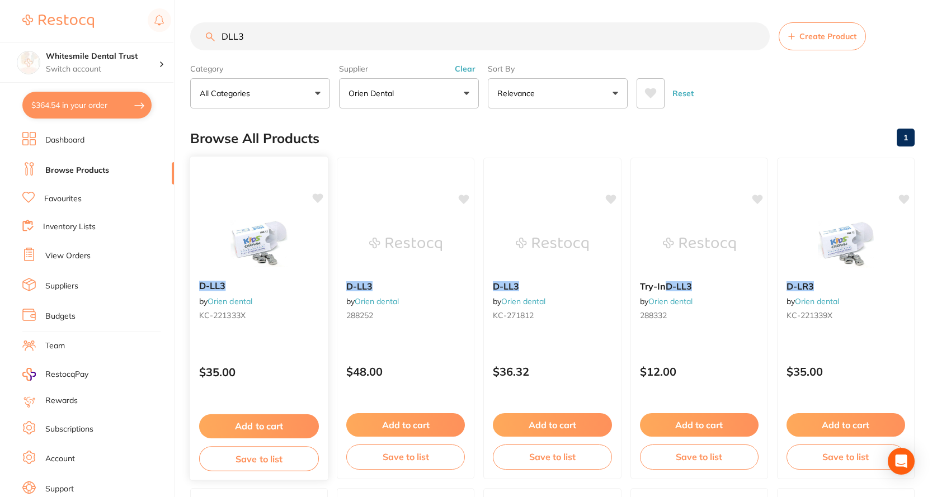
type input "DLL3"
click at [262, 296] on div "D-LL3 by Orien dental KC-221333X" at bounding box center [259, 303] width 138 height 62
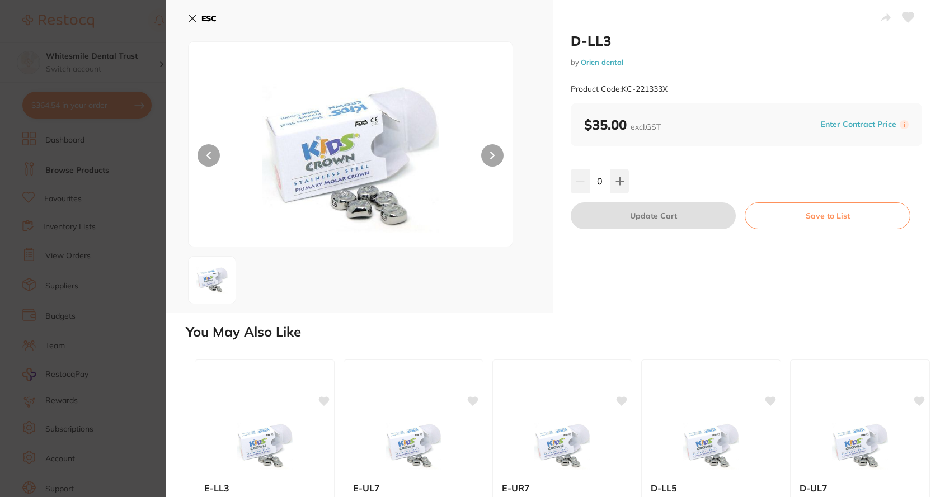
drag, startPoint x: 623, startPoint y: 183, endPoint x: 634, endPoint y: 207, distance: 25.8
click at [624, 183] on button at bounding box center [619, 181] width 18 height 25
type input "1"
click at [637, 214] on button "Update Cart" at bounding box center [652, 215] width 165 height 27
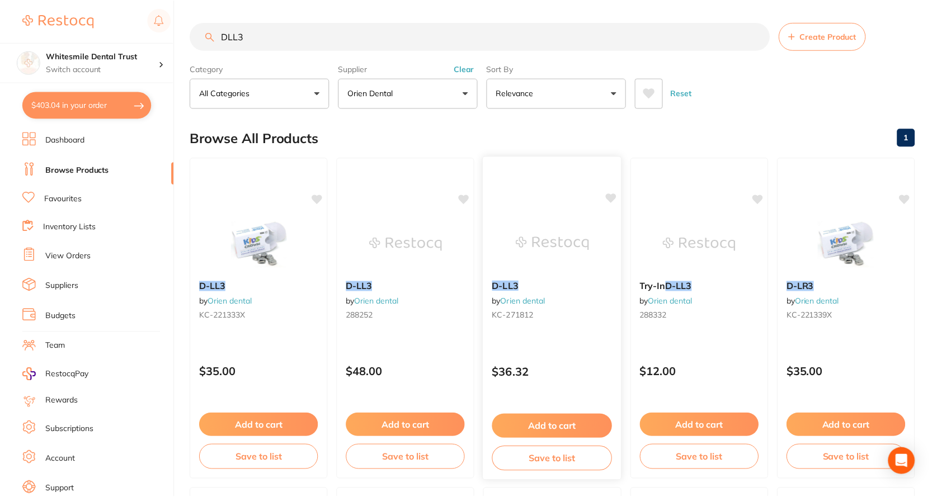
scroll to position [8, 0]
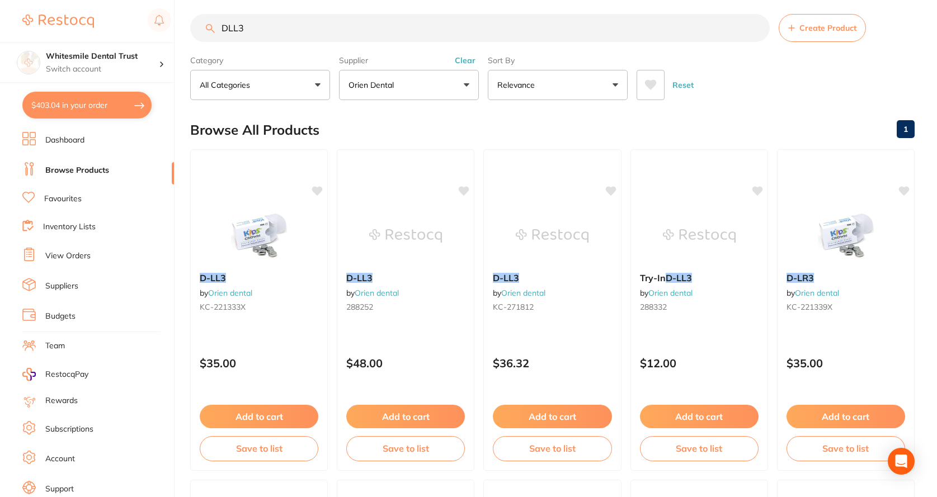
drag, startPoint x: 252, startPoint y: 30, endPoint x: 176, endPoint y: 40, distance: 76.2
click at [176, 40] on div "$403.04 Whitesmile Dental Trust Switch account Whitesmile Dental Trust $403.04 …" at bounding box center [468, 240] width 937 height 497
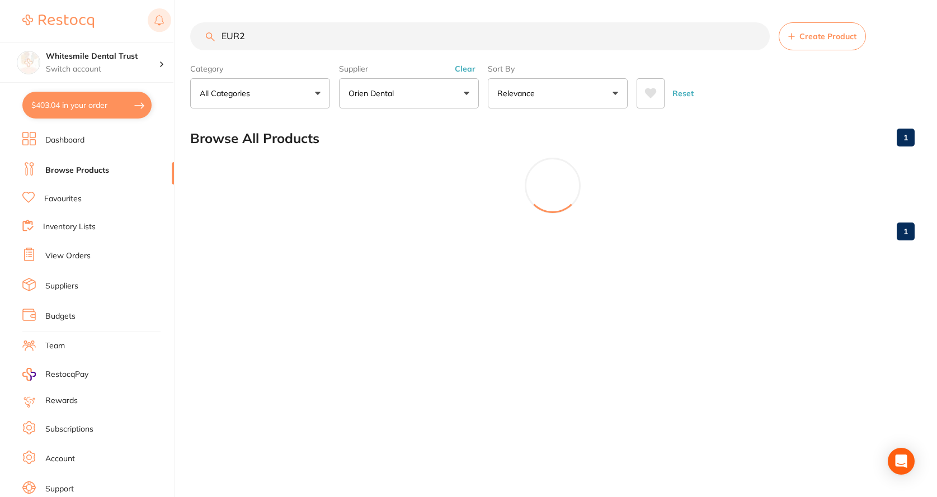
scroll to position [0, 0]
type input "EUR2"
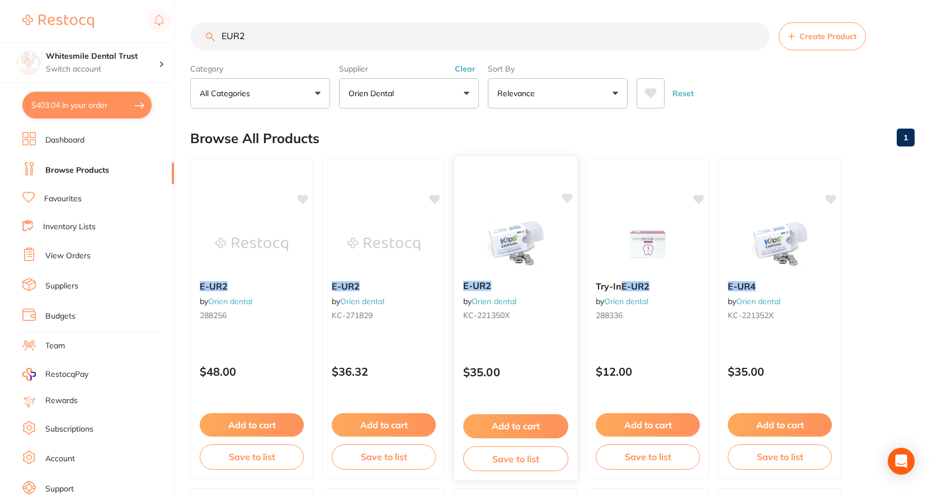
click at [516, 298] on link "Orien dental" at bounding box center [493, 301] width 45 height 10
click at [498, 295] on div "E-UR2 by Orien dental KC-221350X" at bounding box center [515, 303] width 123 height 62
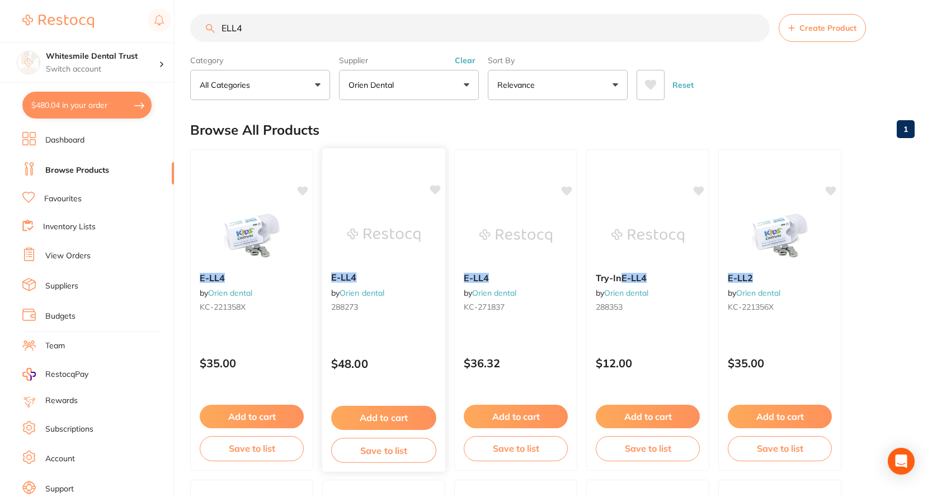
click at [356, 291] on link "Orien dental" at bounding box center [361, 293] width 45 height 10
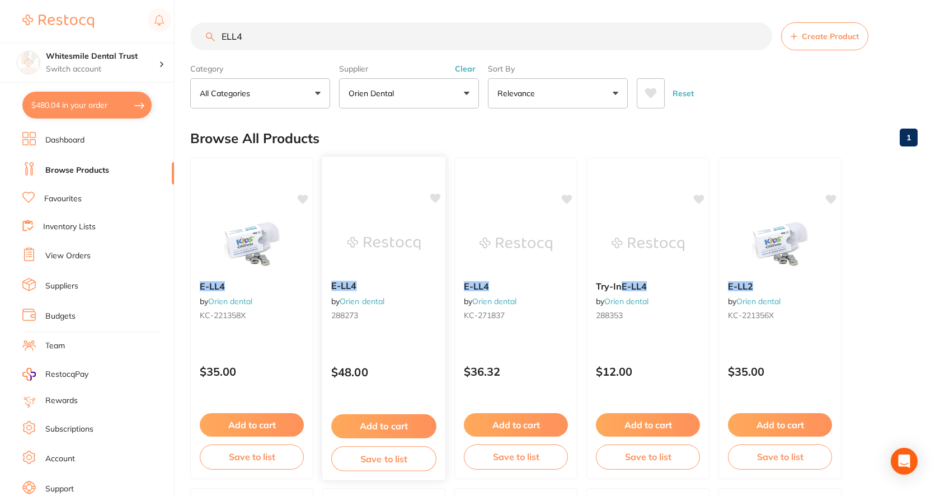
click at [373, 293] on div "E-LL4 by Orien dental 288273" at bounding box center [383, 303] width 123 height 62
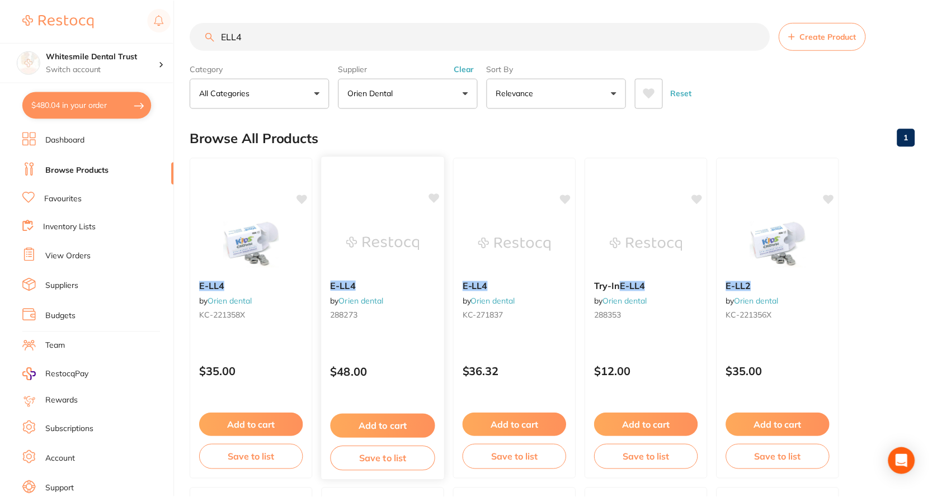
scroll to position [8, 0]
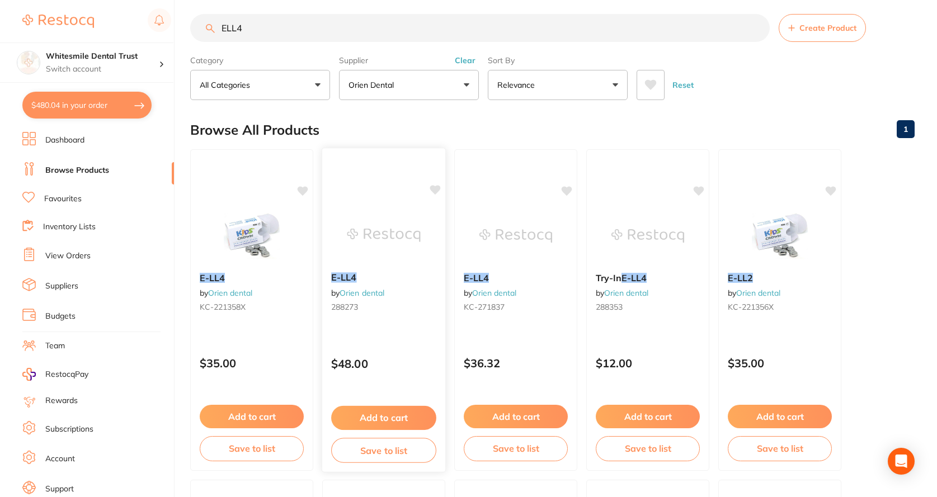
click at [375, 285] on div "E-LL4 by Orien dental 288273" at bounding box center [383, 294] width 123 height 62
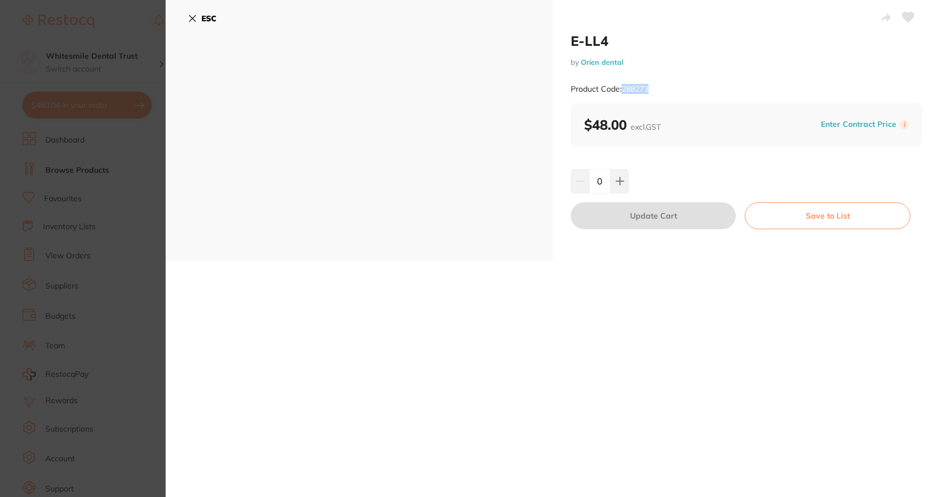
drag, startPoint x: 623, startPoint y: 88, endPoint x: 668, endPoint y: 86, distance: 44.8
click at [668, 86] on div "Product Code: 288273" at bounding box center [745, 89] width 351 height 27
copy small "288273"
drag, startPoint x: 565, startPoint y: 40, endPoint x: 607, endPoint y: 47, distance: 43.1
click at [607, 47] on div "E-LL4 by Orien dental Product Code: 288273 $48.00 excl. GST Enter Contract Pric…" at bounding box center [746, 130] width 387 height 261
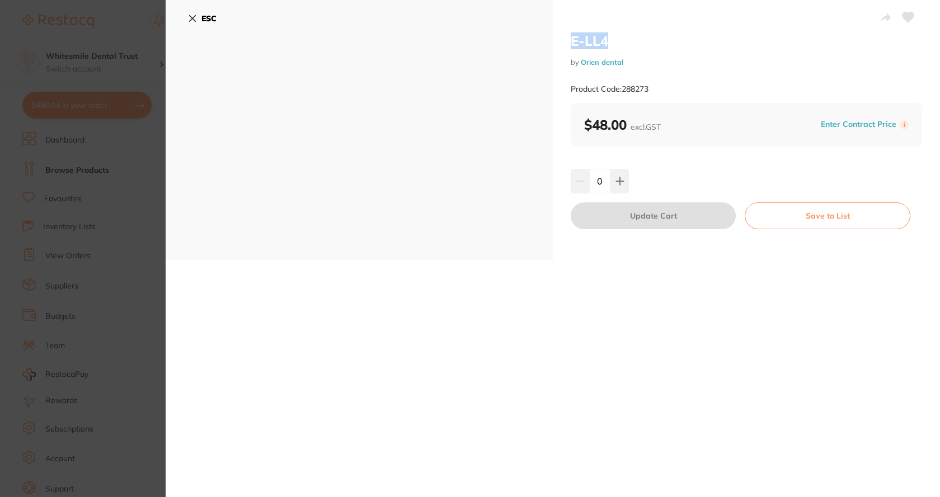
copy h2 "E-LL4"
drag, startPoint x: 622, startPoint y: 86, endPoint x: 669, endPoint y: 86, distance: 46.4
click at [669, 86] on div "Product Code: 288273" at bounding box center [745, 89] width 351 height 27
copy small "288273"
drag, startPoint x: 195, startPoint y: 15, endPoint x: 207, endPoint y: 29, distance: 18.6
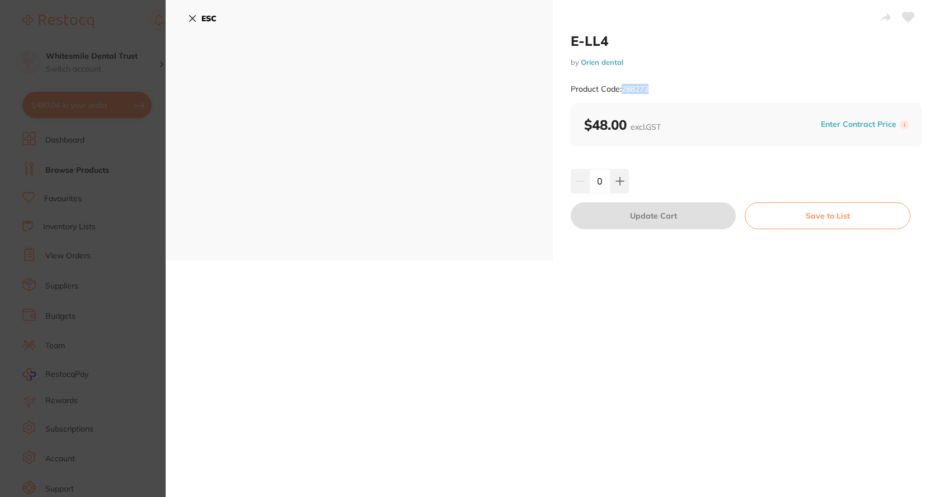
click at [197, 16] on button "ESC" at bounding box center [202, 18] width 29 height 19
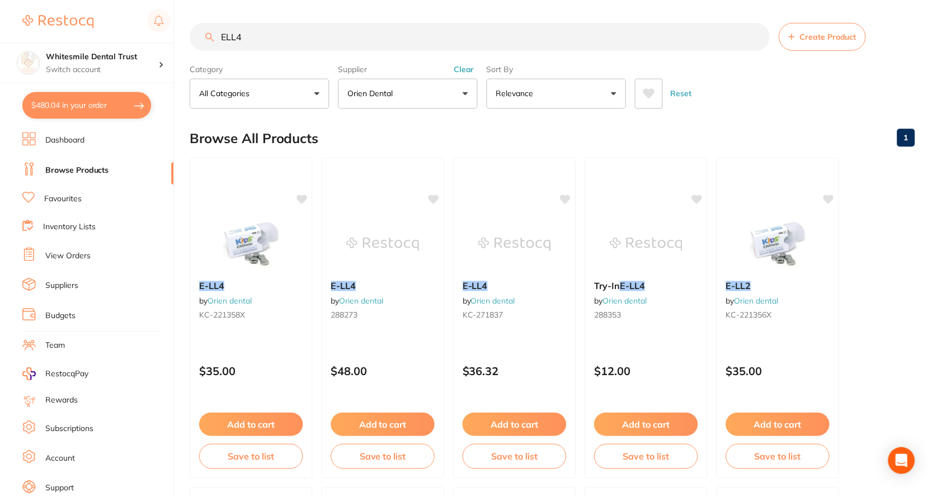
scroll to position [8, 0]
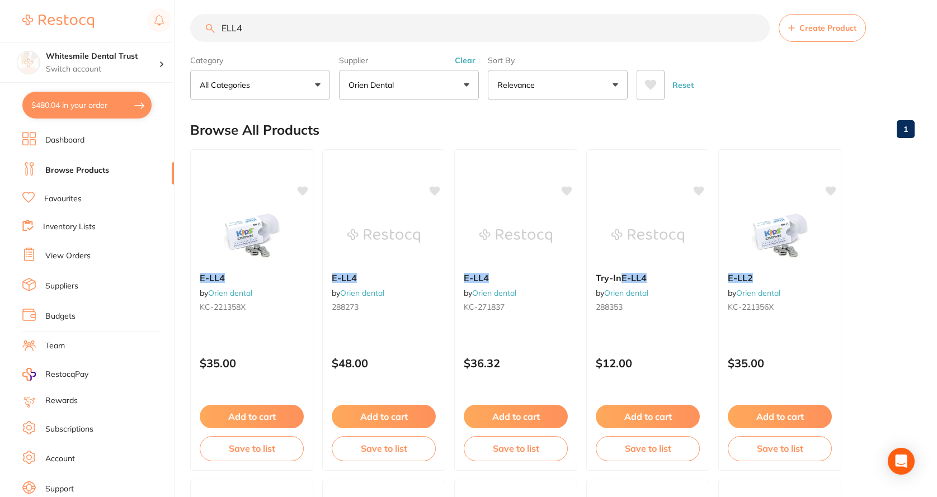
click at [251, 26] on input "ELL4" at bounding box center [479, 28] width 579 height 28
drag, startPoint x: 256, startPoint y: 25, endPoint x: 117, endPoint y: 36, distance: 138.6
click at [171, 39] on div "$480.04 Whitesmile Dental Trust Switch account Whitesmile Dental Trust $480.04 …" at bounding box center [468, 240] width 937 height 497
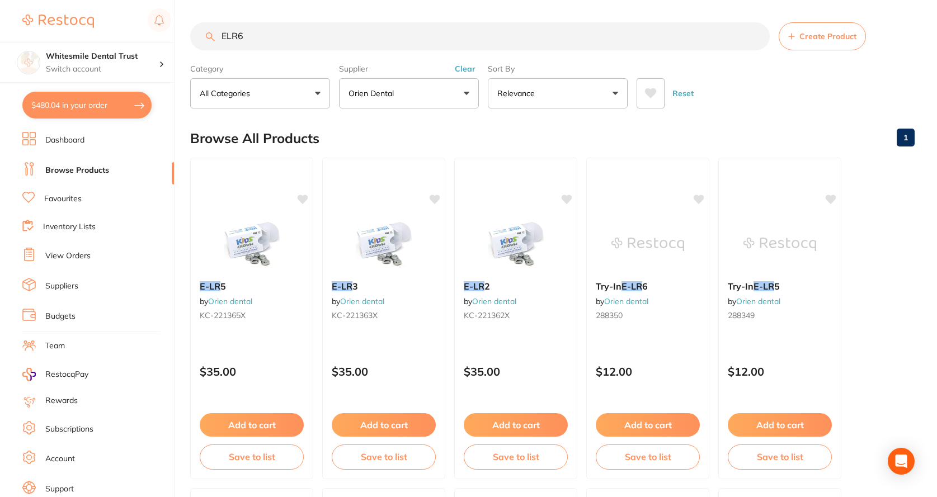
type input "ELR6"
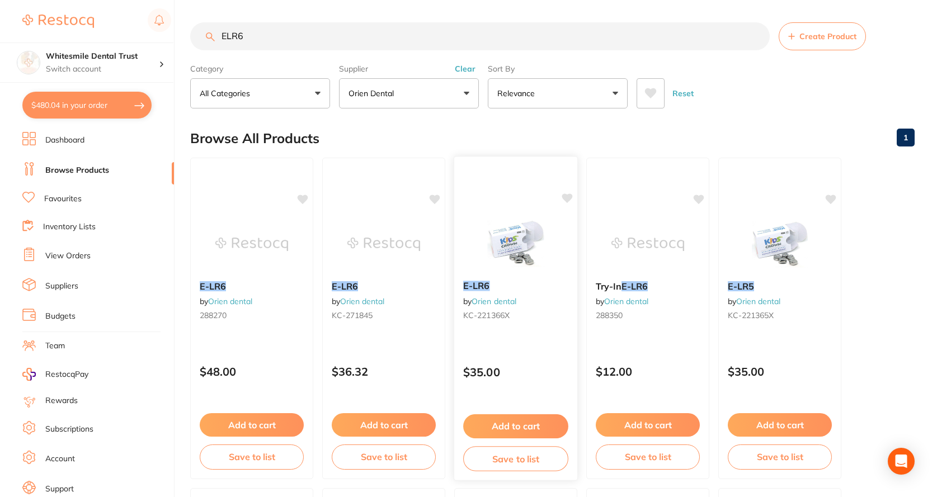
click at [508, 294] on div "E-LR6 by Orien dental KC-221366X" at bounding box center [515, 303] width 123 height 62
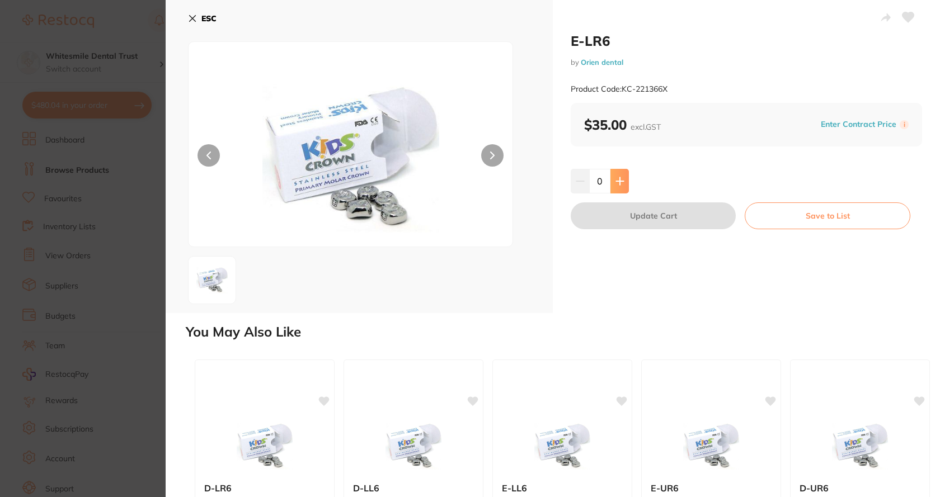
drag, startPoint x: 615, startPoint y: 185, endPoint x: 630, endPoint y: 208, distance: 28.2
click at [615, 185] on icon at bounding box center [619, 181] width 9 height 9
type input "1"
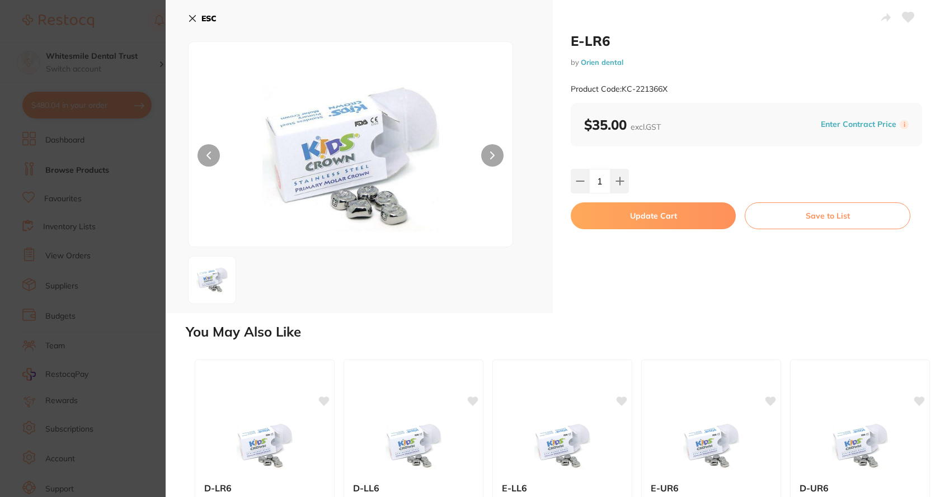
click at [633, 218] on button "Update Cart" at bounding box center [652, 215] width 165 height 27
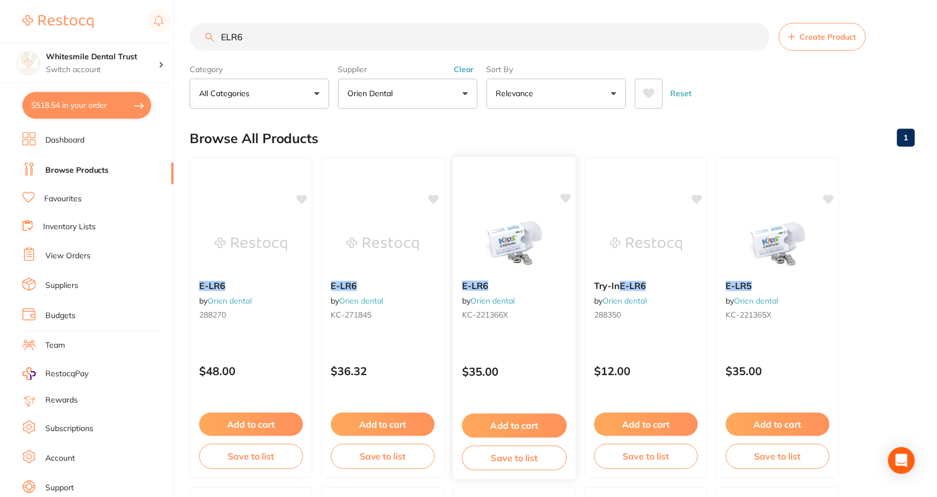
scroll to position [8, 0]
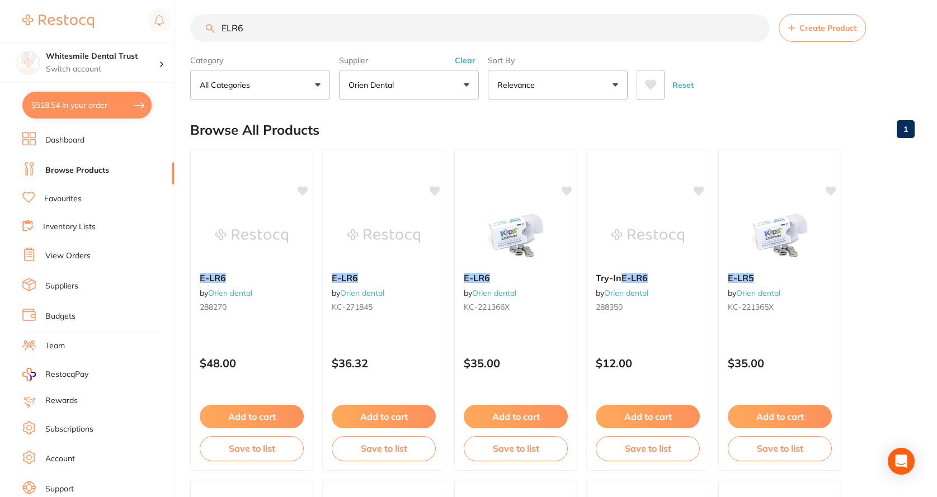
drag, startPoint x: 249, startPoint y: 33, endPoint x: 192, endPoint y: 31, distance: 57.6
click at [192, 31] on input "ELR6" at bounding box center [479, 28] width 579 height 28
type input "EUL2"
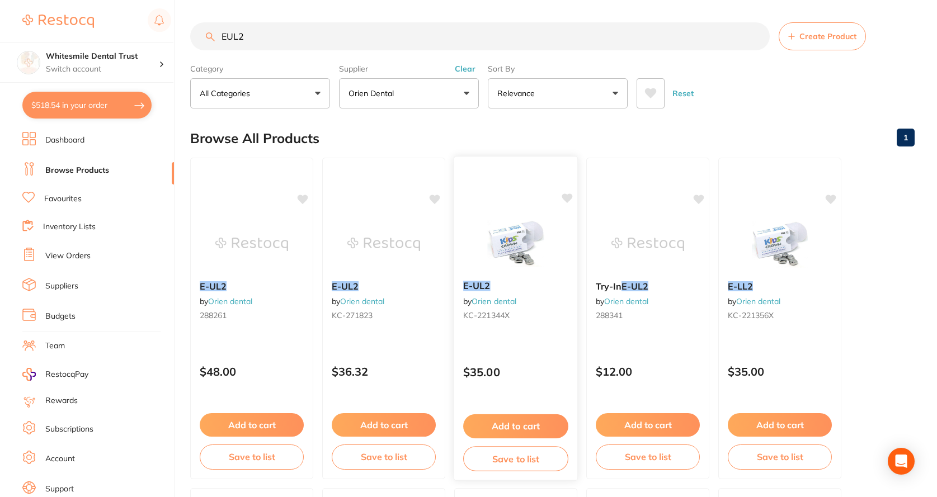
click at [490, 292] on div "E-UL2 by Orien dental KC-221344X" at bounding box center [515, 303] width 123 height 62
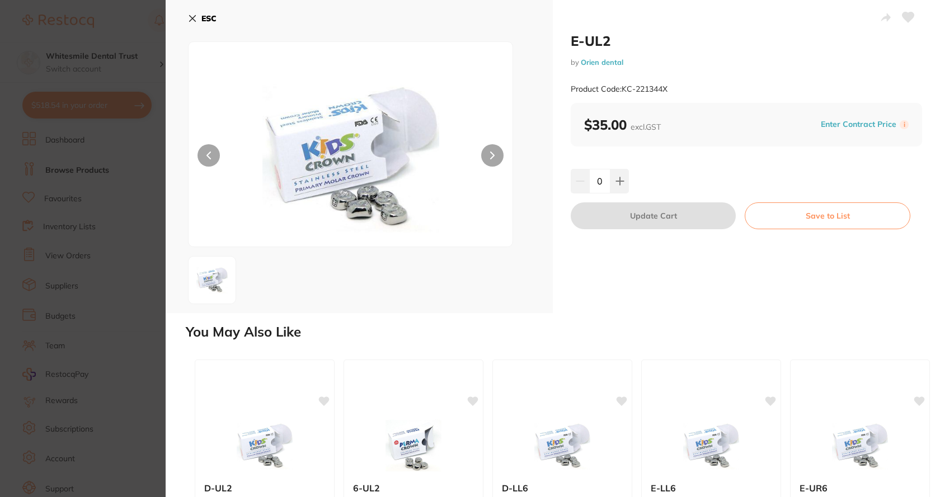
drag, startPoint x: 617, startPoint y: 177, endPoint x: 636, endPoint y: 236, distance: 62.3
click at [618, 177] on icon at bounding box center [619, 181] width 9 height 9
type input "1"
click at [637, 229] on div "E-UL2 by Orien dental Product Code: KC-221344X $35.00 excl. GST Enter Contract …" at bounding box center [746, 156] width 387 height 313
click at [190, 20] on icon at bounding box center [193, 19] width 6 height 6
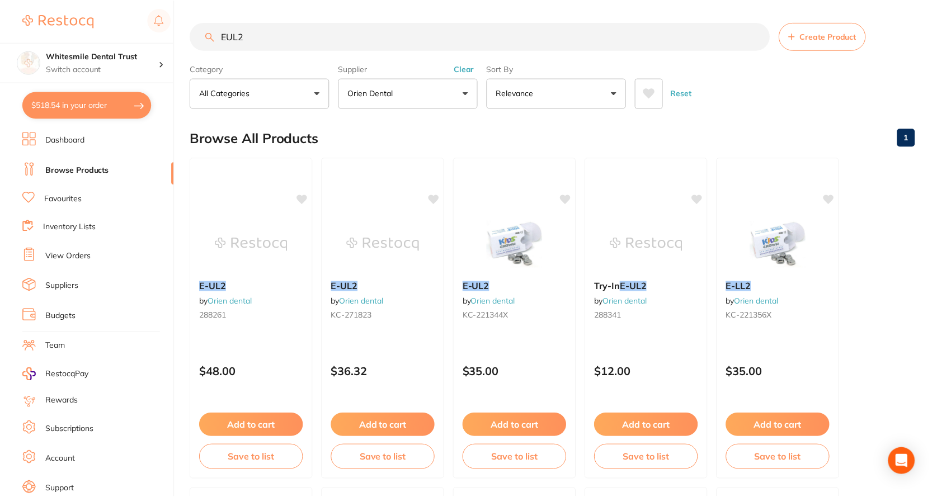
scroll to position [8, 0]
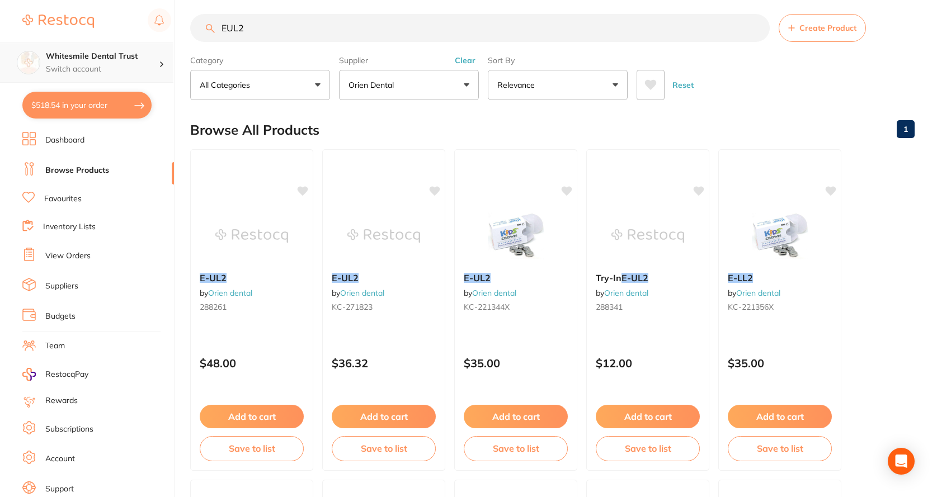
drag, startPoint x: 310, startPoint y: 32, endPoint x: 95, endPoint y: 54, distance: 216.4
click at [90, 51] on div "$518.54 Whitesmile Dental Trust Switch account Whitesmile Dental Trust $518.54 …" at bounding box center [468, 240] width 937 height 497
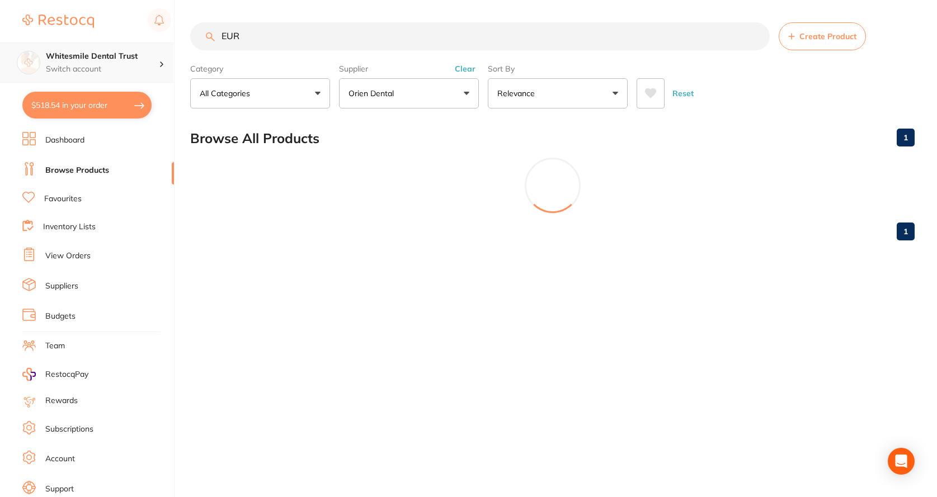
scroll to position [0, 0]
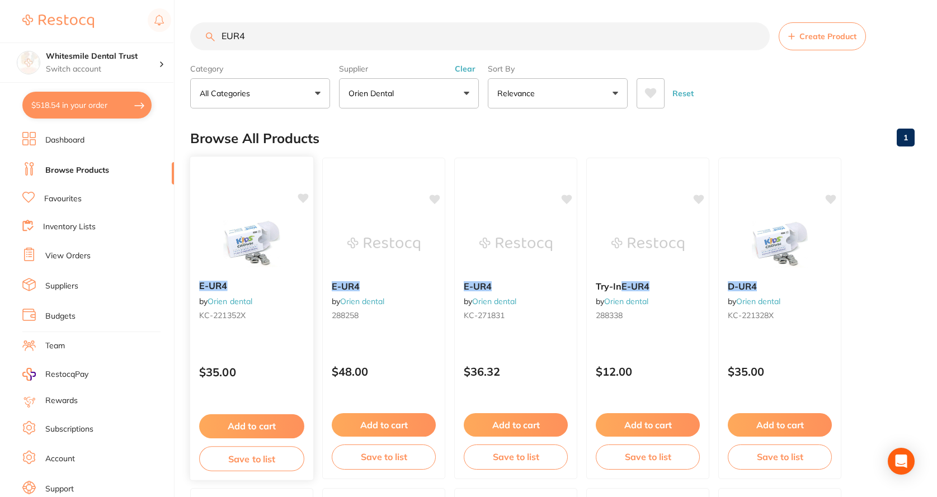
type input "EUR4"
click at [258, 243] on img at bounding box center [251, 243] width 73 height 56
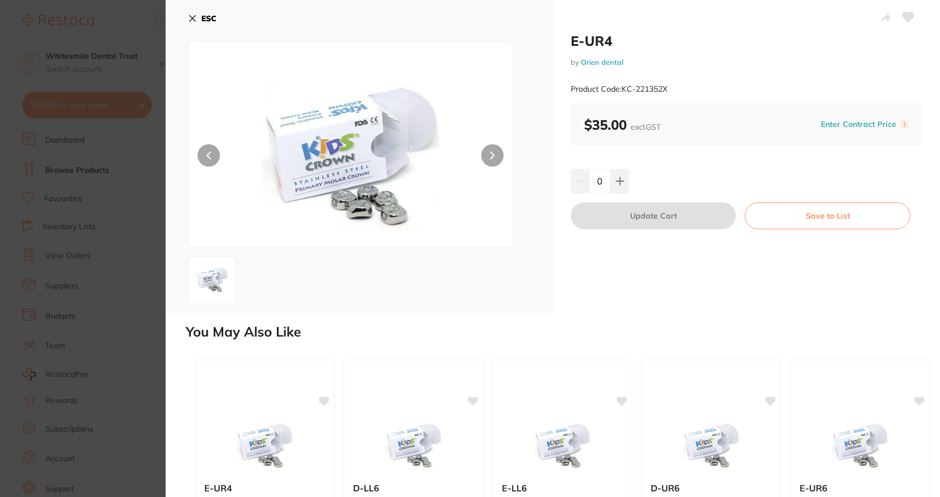
drag, startPoint x: 614, startPoint y: 186, endPoint x: 630, endPoint y: 203, distance: 23.0
click at [617, 187] on button at bounding box center [619, 181] width 18 height 25
type input "1"
click at [633, 214] on button "Update Cart" at bounding box center [652, 215] width 165 height 27
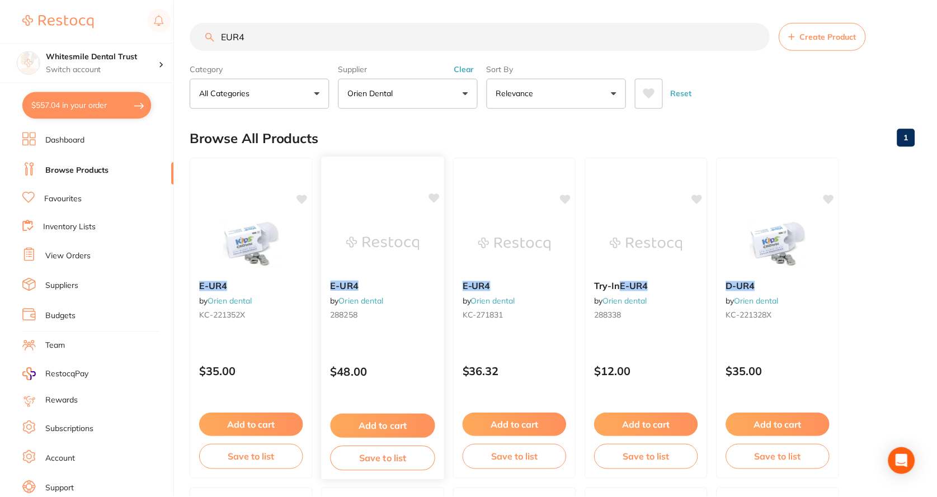
scroll to position [8, 0]
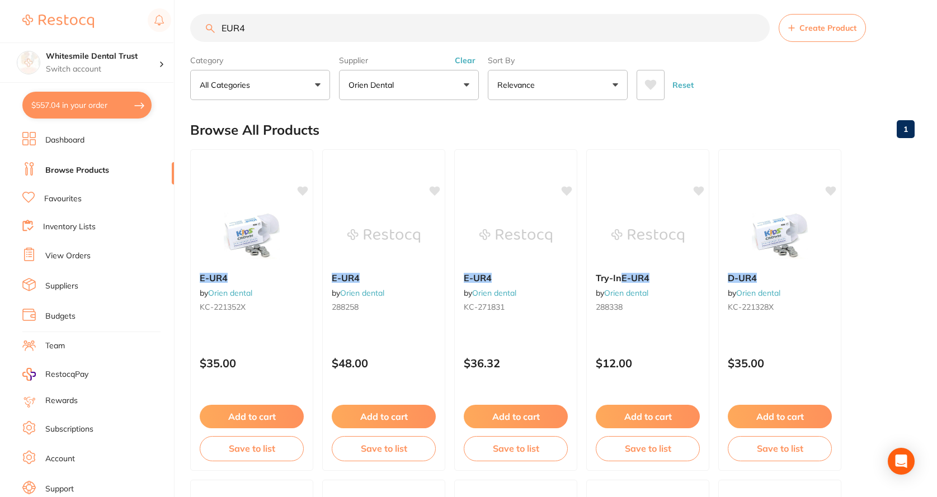
drag, startPoint x: 71, startPoint y: 101, endPoint x: 74, endPoint y: 114, distance: 12.8
click at [75, 103] on button "$557.04 in your order" at bounding box center [86, 105] width 129 height 27
checkbox input "true"
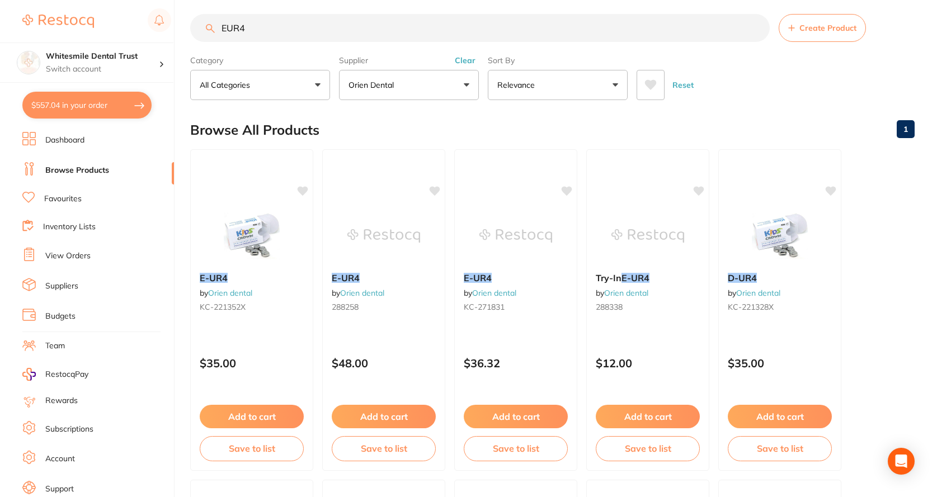
checkbox input "true"
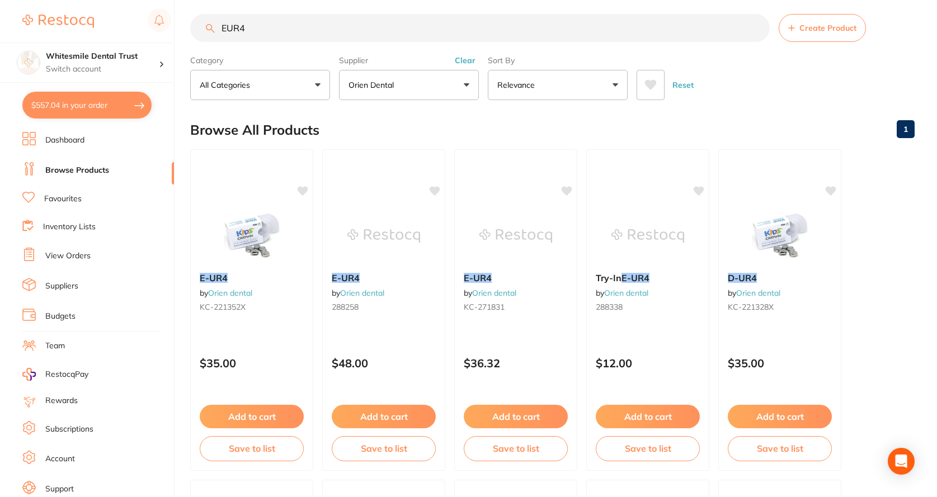
checkbox input "true"
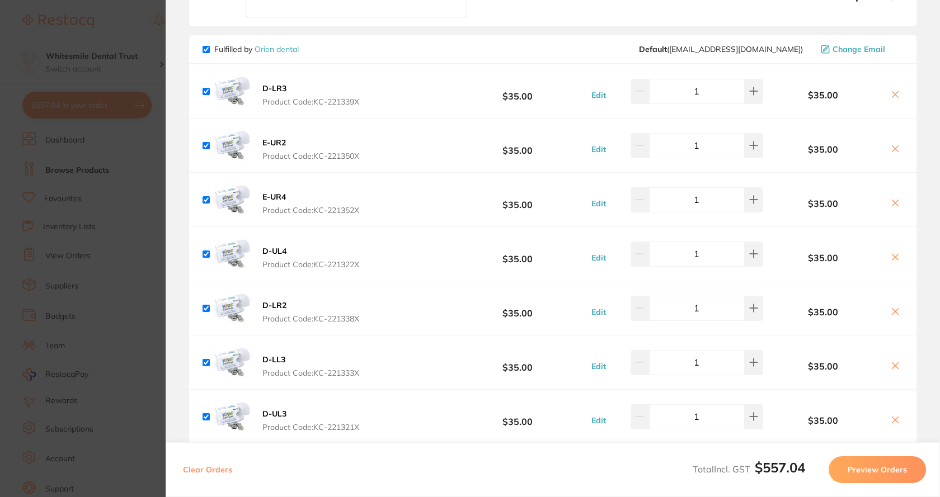
scroll to position [56, 0]
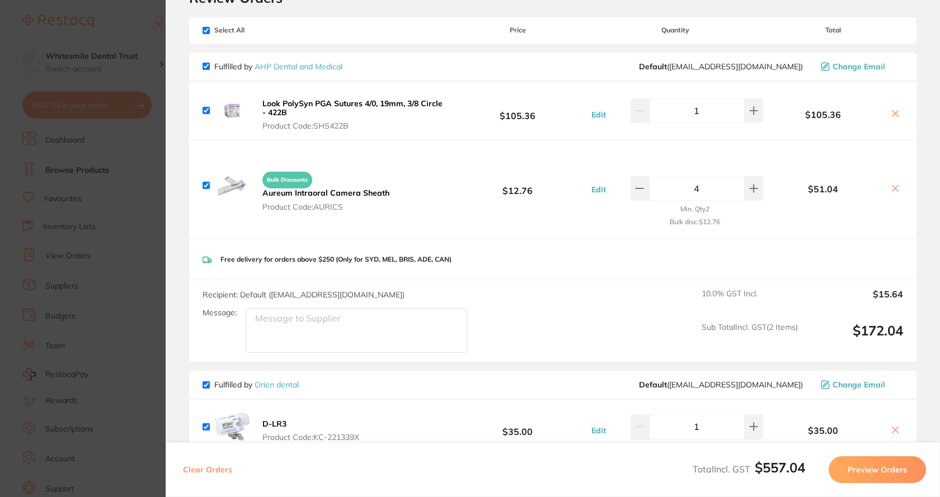
click at [116, 23] on section "Update RRP Set your pre negotiated price for this item. Item Agreed RRP (excl. …" at bounding box center [470, 248] width 940 height 497
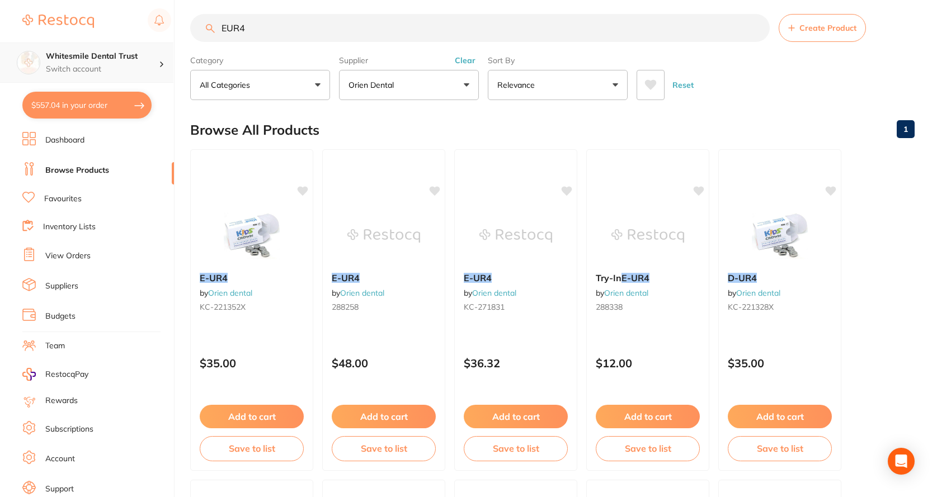
scroll to position [1, 0]
drag, startPoint x: 262, startPoint y: 35, endPoint x: 167, endPoint y: 44, distance: 96.1
click at [167, 44] on div "$557.04 Whitesmile Dental Trust Switch account Whitesmile Dental Trust $557.04 …" at bounding box center [468, 240] width 937 height 497
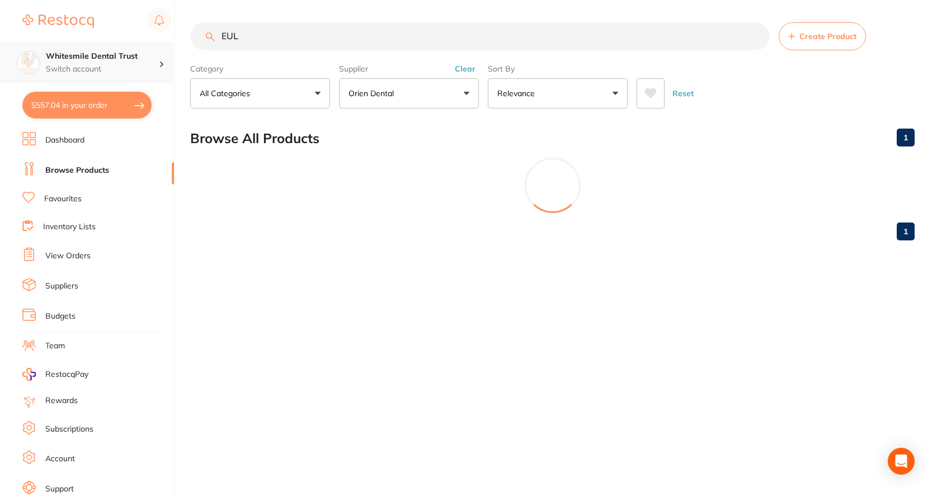
scroll to position [0, 0]
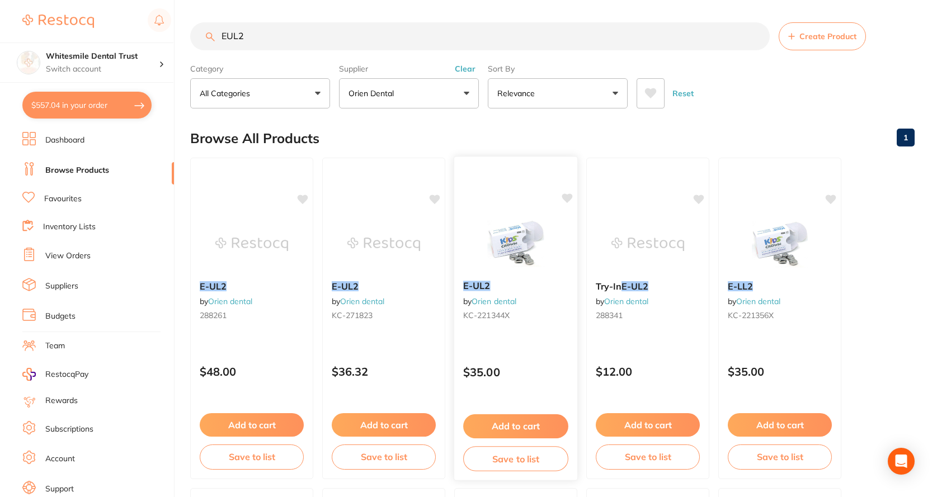
type input "EUL2"
click at [505, 291] on b "E-UL2" at bounding box center [515, 286] width 105 height 11
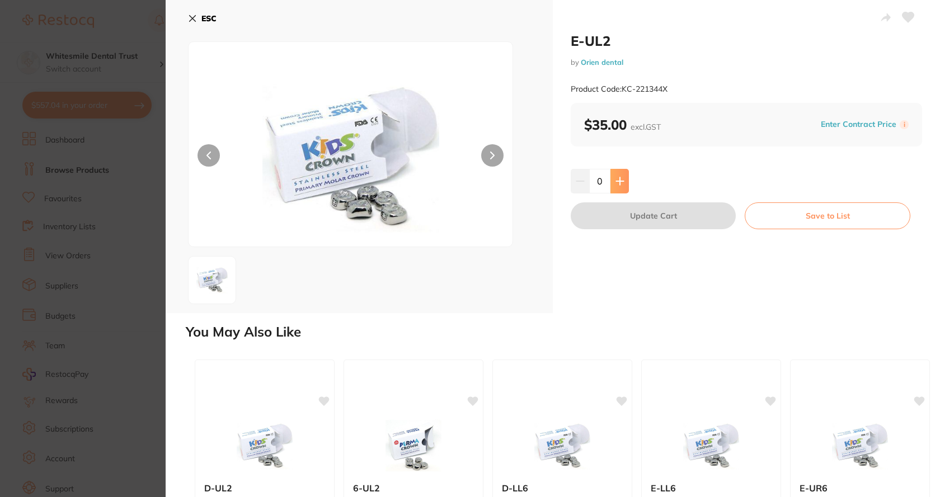
drag, startPoint x: 612, startPoint y: 181, endPoint x: 626, endPoint y: 210, distance: 32.0
click at [614, 181] on button at bounding box center [619, 181] width 18 height 25
type input "1"
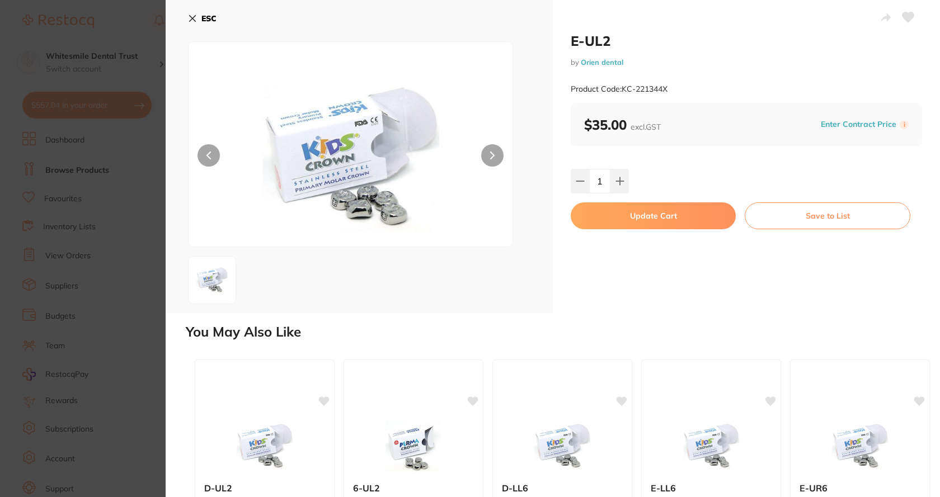
click at [625, 206] on button "Update Cart" at bounding box center [652, 215] width 165 height 27
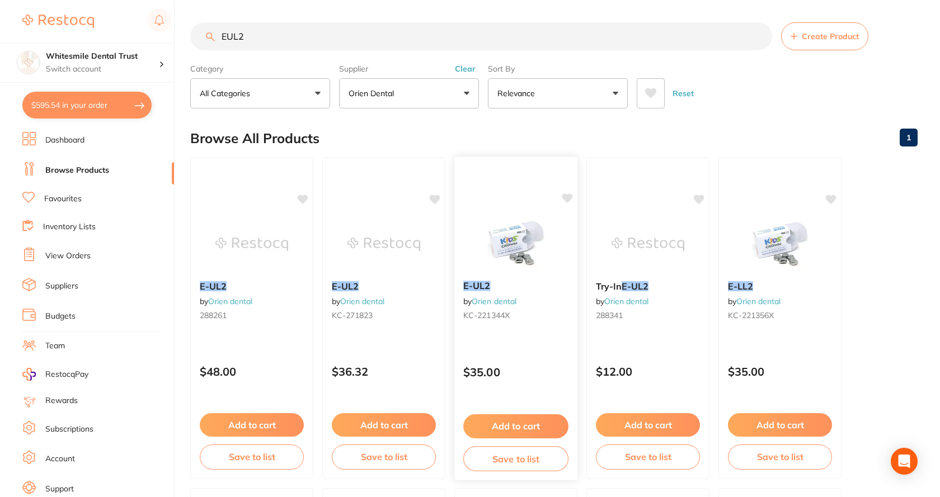
checkbox input "false"
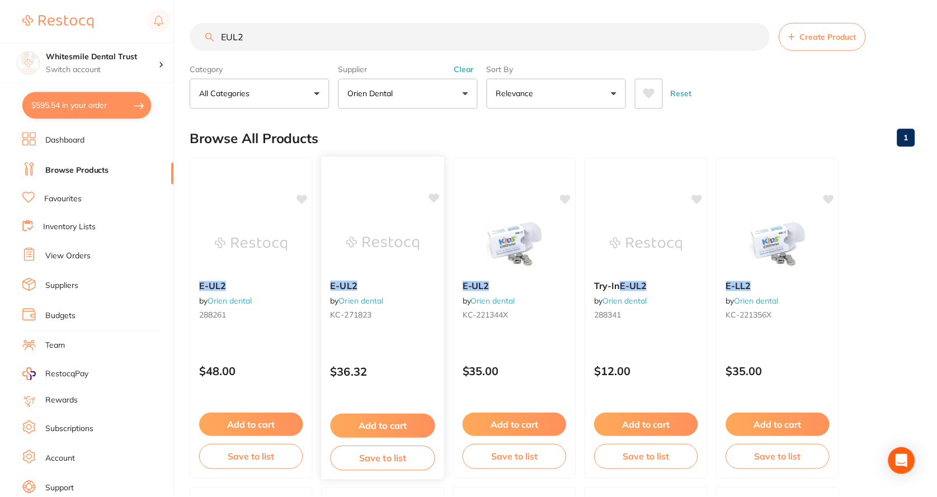
scroll to position [8, 0]
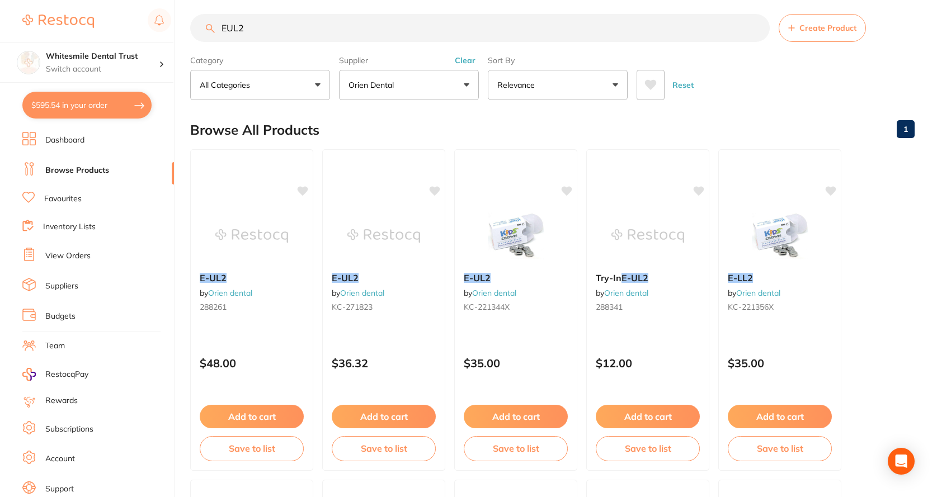
drag, startPoint x: 83, startPoint y: 103, endPoint x: 100, endPoint y: 107, distance: 17.4
click at [84, 106] on button "$595.54 in your order" at bounding box center [86, 105] width 129 height 27
checkbox input "true"
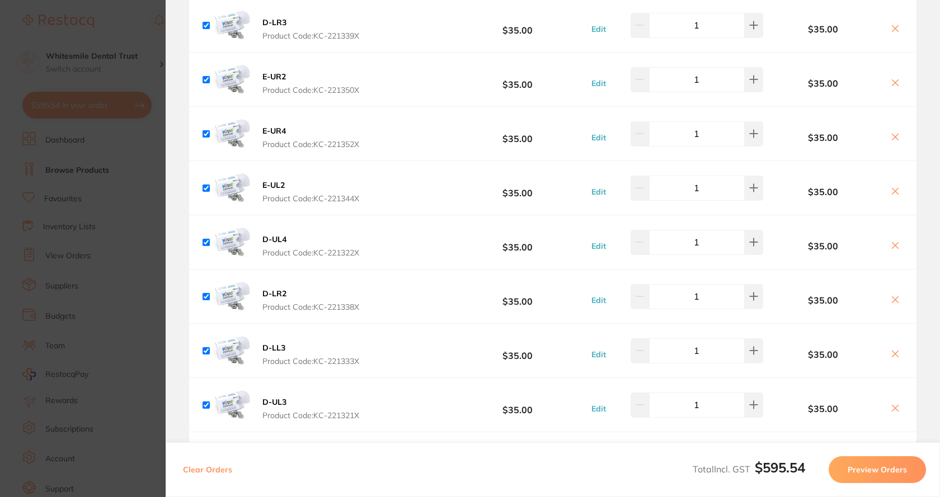
scroll to position [447, 0]
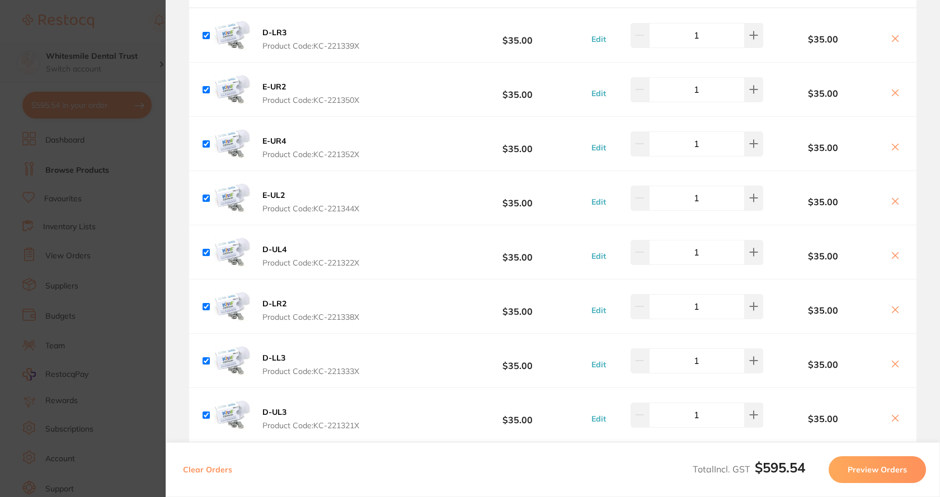
drag, startPoint x: 138, startPoint y: 70, endPoint x: 157, endPoint y: 68, distance: 19.1
click at [139, 70] on section "Update RRP Set your pre negotiated price for this item. Item Agreed RRP (excl. …" at bounding box center [470, 248] width 940 height 497
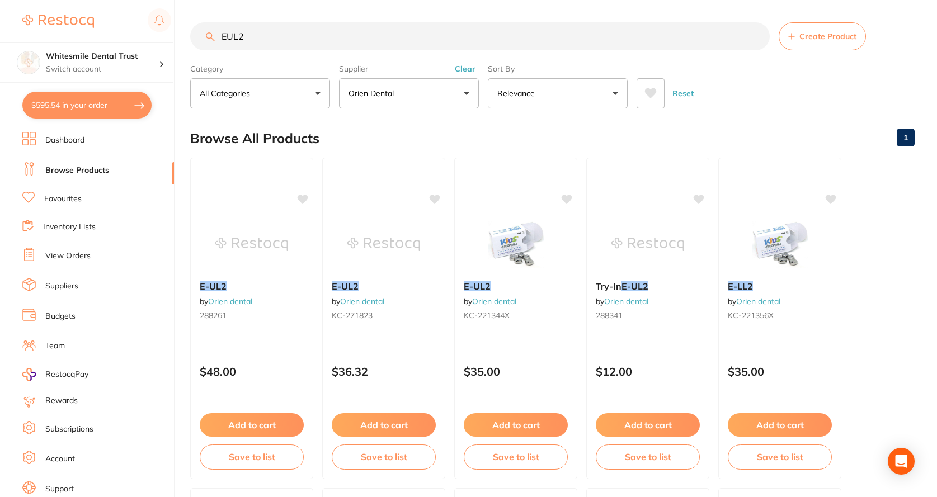
scroll to position [1, 0]
click at [197, 51] on section "EUL2 Create Product Category All Categories All Categories No categories found …" at bounding box center [552, 65] width 724 height 86
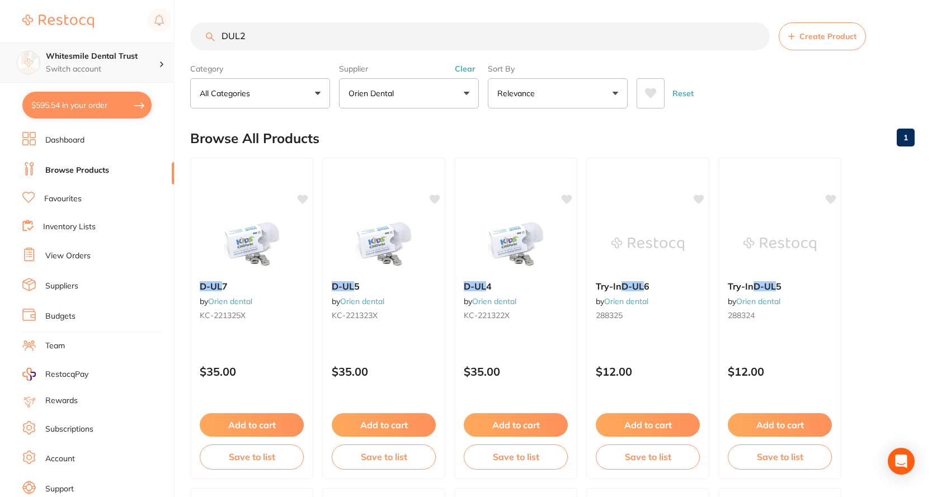
type input "DUL2"
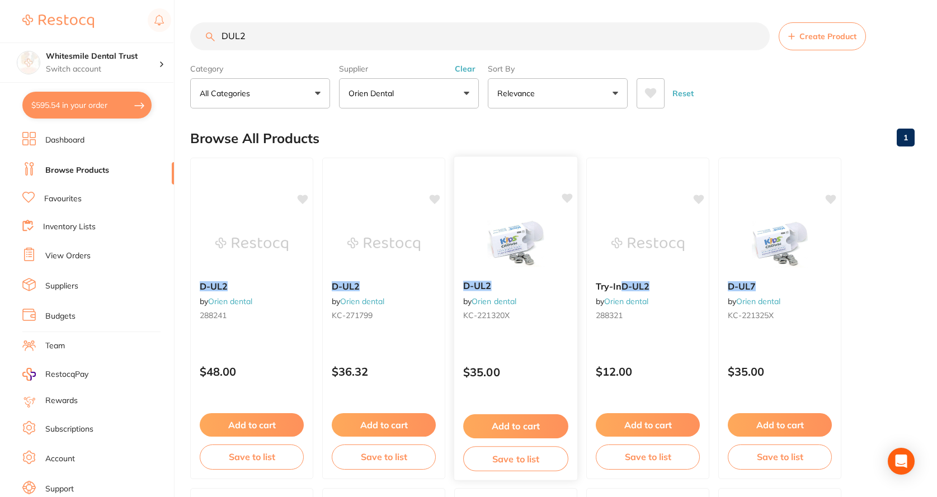
click at [494, 289] on b "D-UL2" at bounding box center [515, 286] width 105 height 11
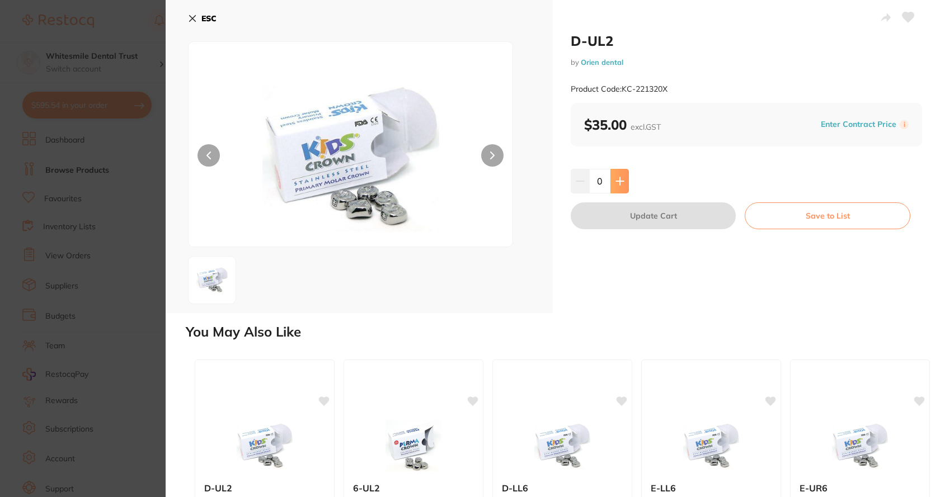
click at [617, 180] on icon at bounding box center [619, 181] width 9 height 9
type input "1"
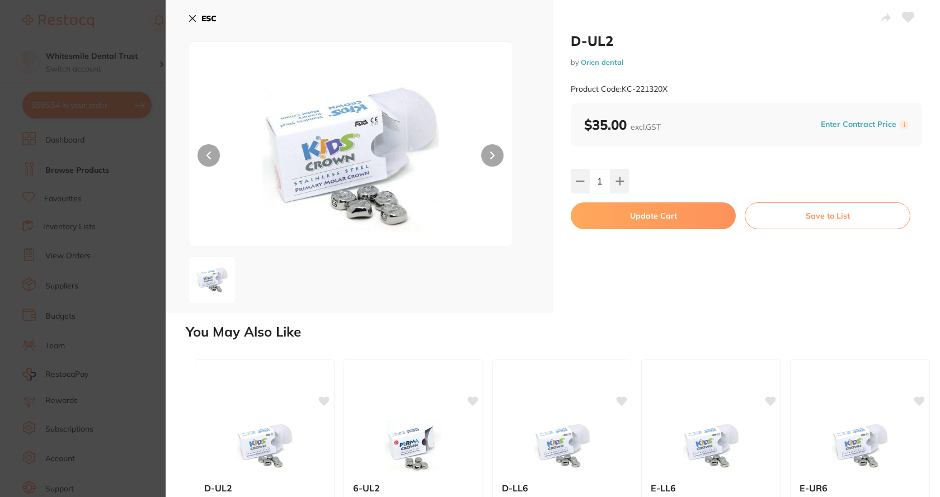
drag, startPoint x: 618, startPoint y: 209, endPoint x: 308, endPoint y: 221, distance: 310.1
click at [618, 210] on button "Update Cart" at bounding box center [652, 215] width 165 height 27
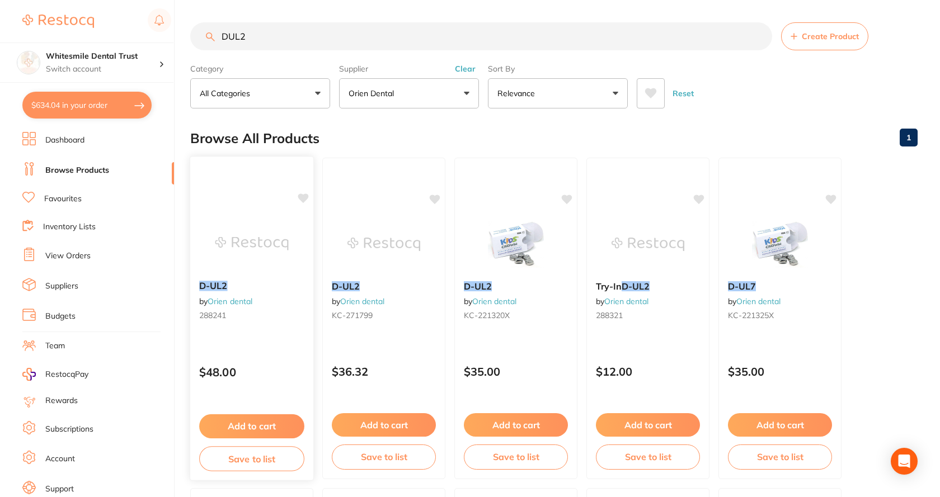
checkbox input "false"
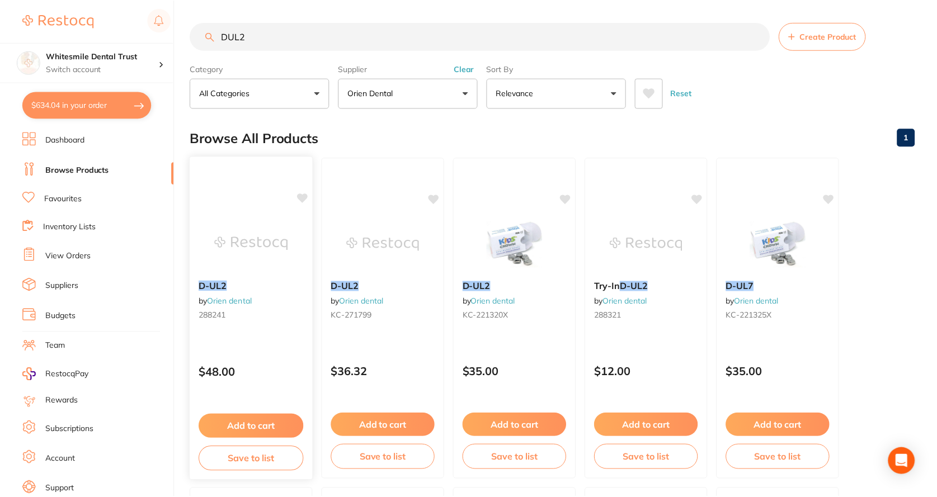
scroll to position [1, 0]
click at [287, 30] on input "DUL2" at bounding box center [479, 36] width 579 height 28
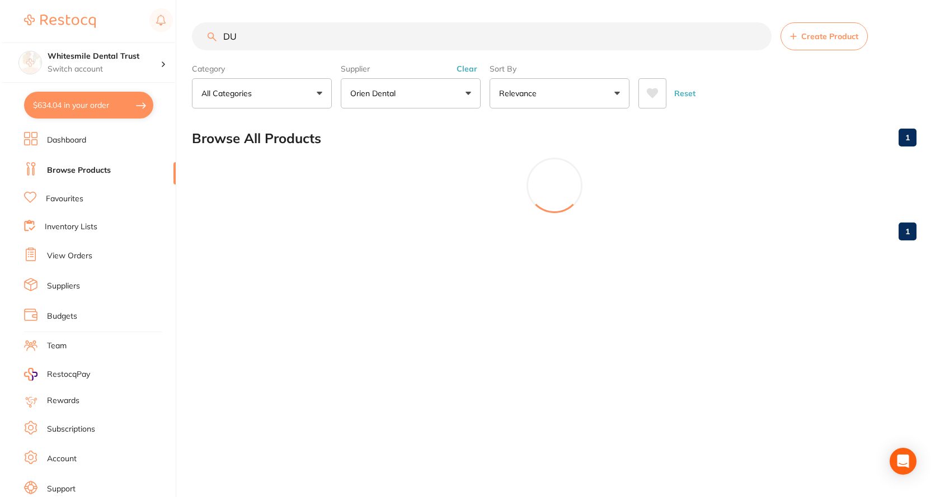
scroll to position [0, 0]
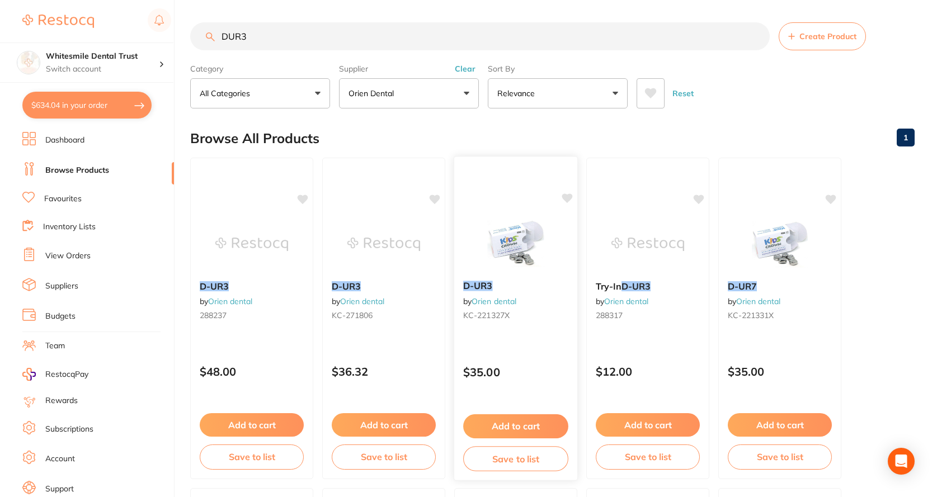
type input "DUR3"
click at [499, 295] on div "D-UR3 by Orien dental KC-221327X" at bounding box center [515, 303] width 123 height 62
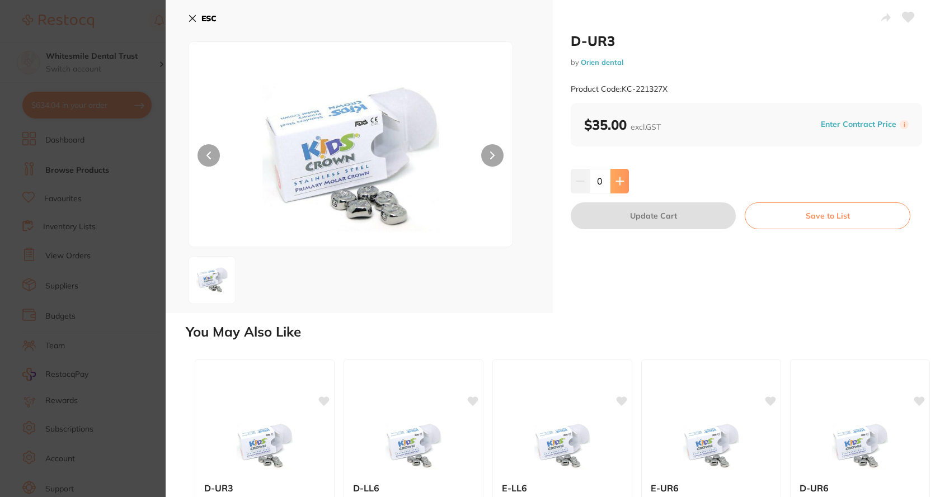
click at [624, 176] on button at bounding box center [619, 181] width 18 height 25
type input "1"
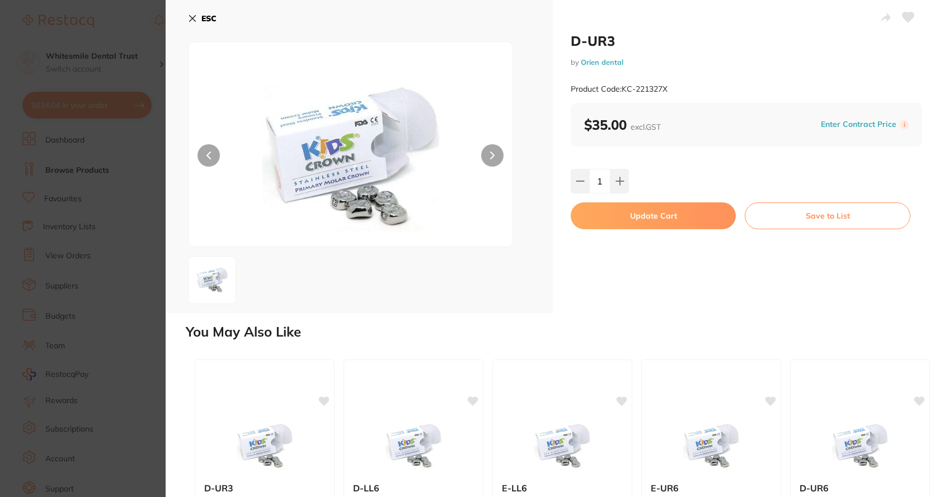
click at [638, 217] on button "Update Cart" at bounding box center [652, 215] width 165 height 27
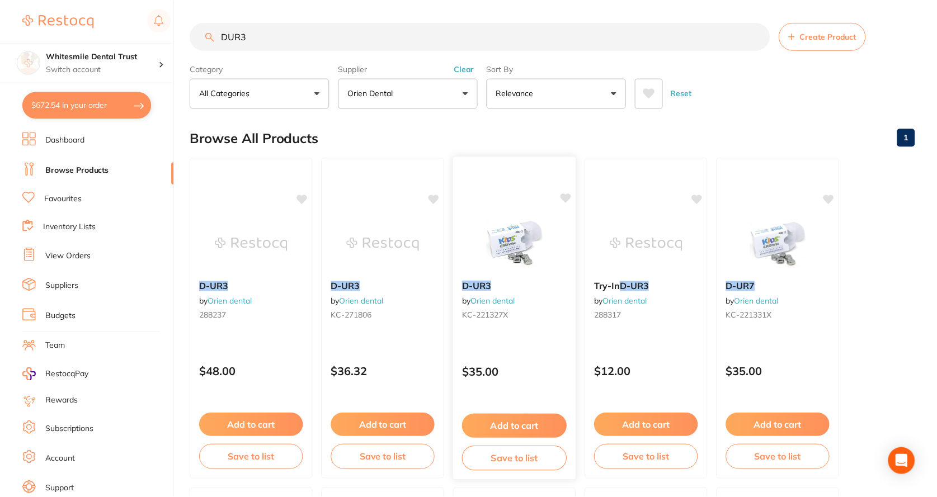
scroll to position [1, 0]
click at [268, 44] on input "DUR3" at bounding box center [479, 36] width 579 height 28
drag, startPoint x: 267, startPoint y: 41, endPoint x: 167, endPoint y: 40, distance: 100.1
click at [162, 39] on div "$672.54 Whitesmile Dental Trust Switch account Whitesmile Dental Trust $672.54 …" at bounding box center [468, 247] width 937 height 497
type input "DLL2"
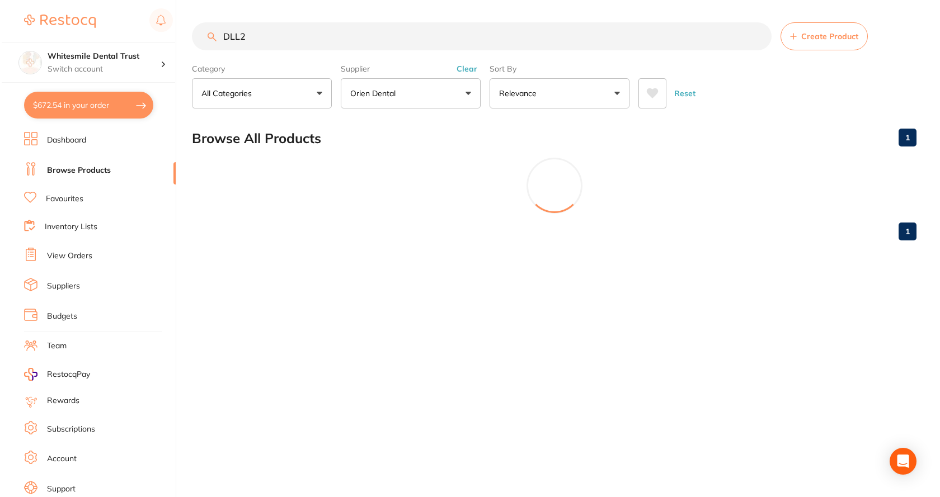
scroll to position [0, 0]
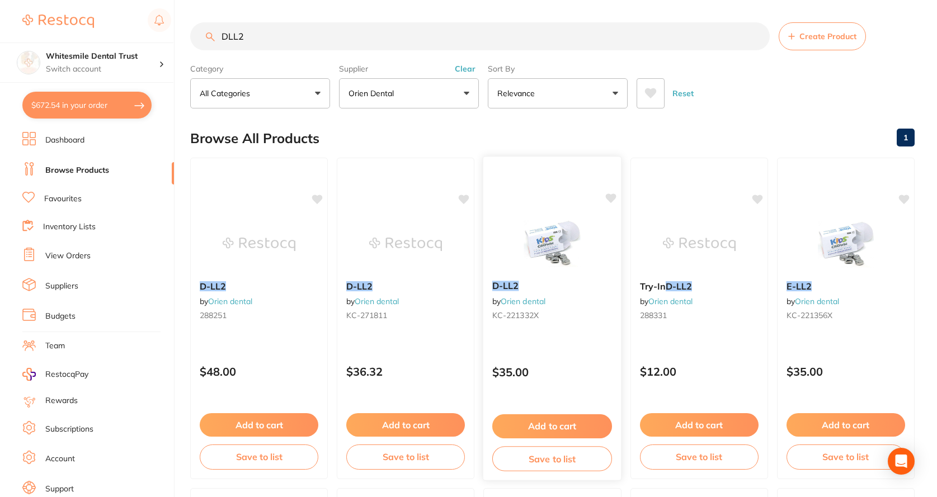
click at [547, 261] on img at bounding box center [552, 243] width 73 height 56
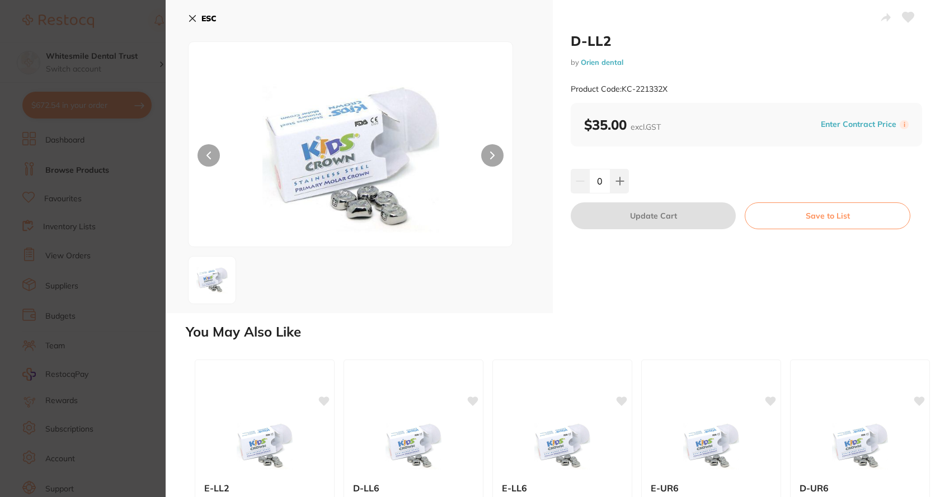
click at [186, 18] on div "ESC" at bounding box center [359, 156] width 387 height 313
click at [196, 23] on button "ESC" at bounding box center [202, 18] width 29 height 19
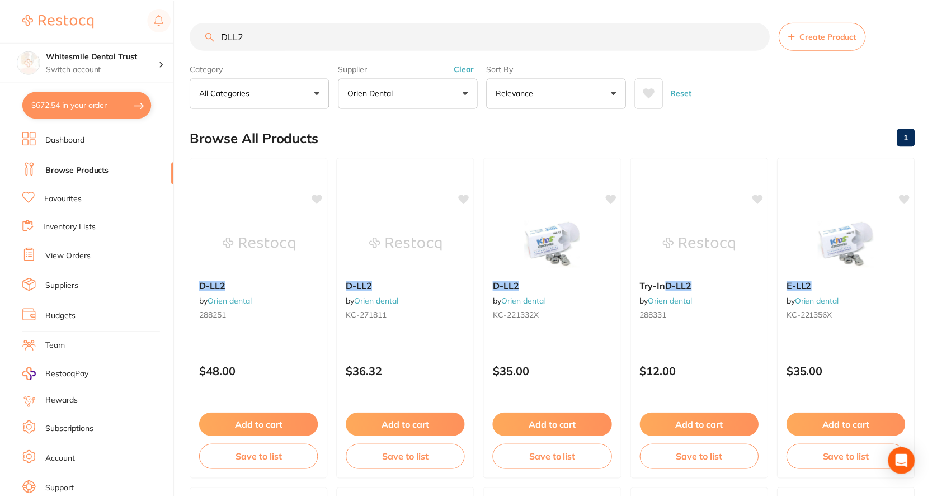
scroll to position [1, 0]
click at [538, 294] on div "D-LL2 by Orien dental KC-221332X" at bounding box center [552, 302] width 138 height 62
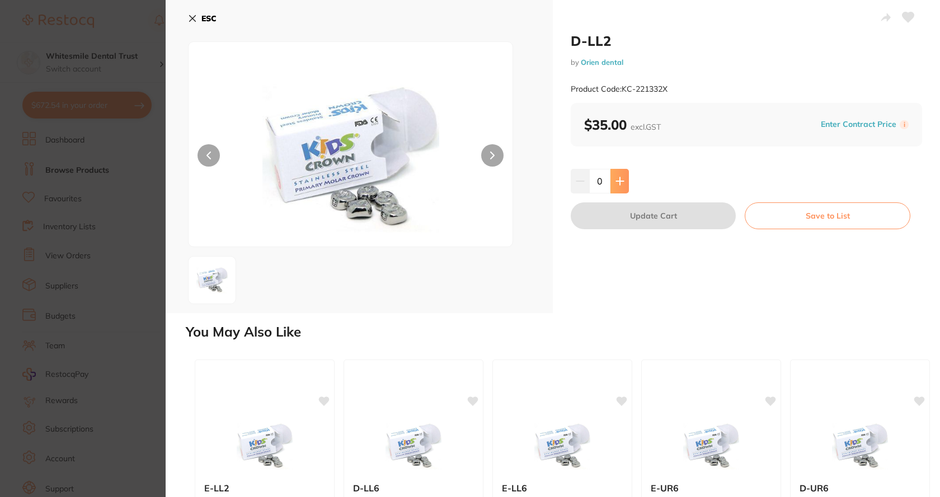
click at [615, 177] on icon at bounding box center [619, 181] width 9 height 9
type input "1"
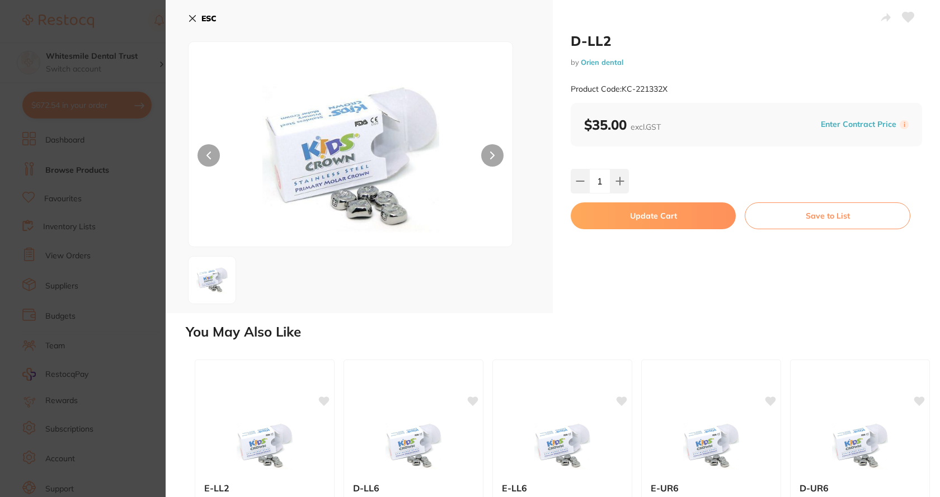
click at [631, 221] on button "Update Cart" at bounding box center [652, 215] width 165 height 27
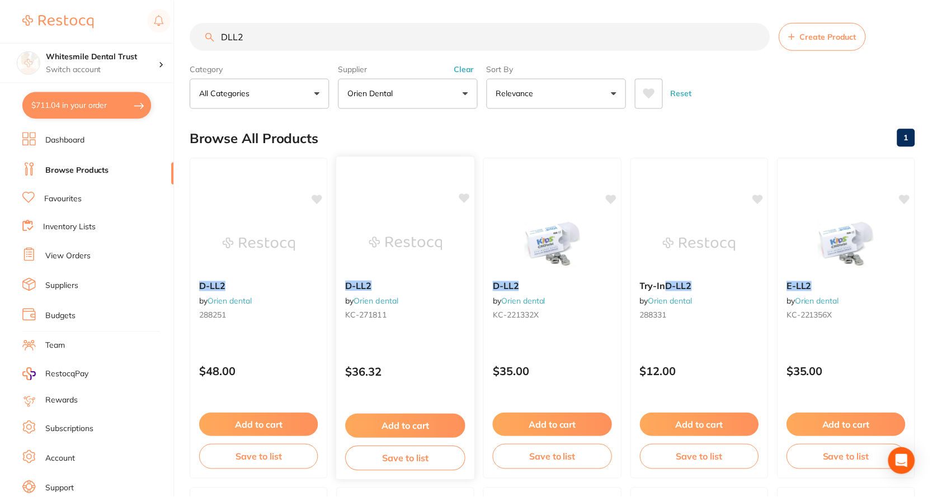
scroll to position [1, 0]
